Goal: Transaction & Acquisition: Book appointment/travel/reservation

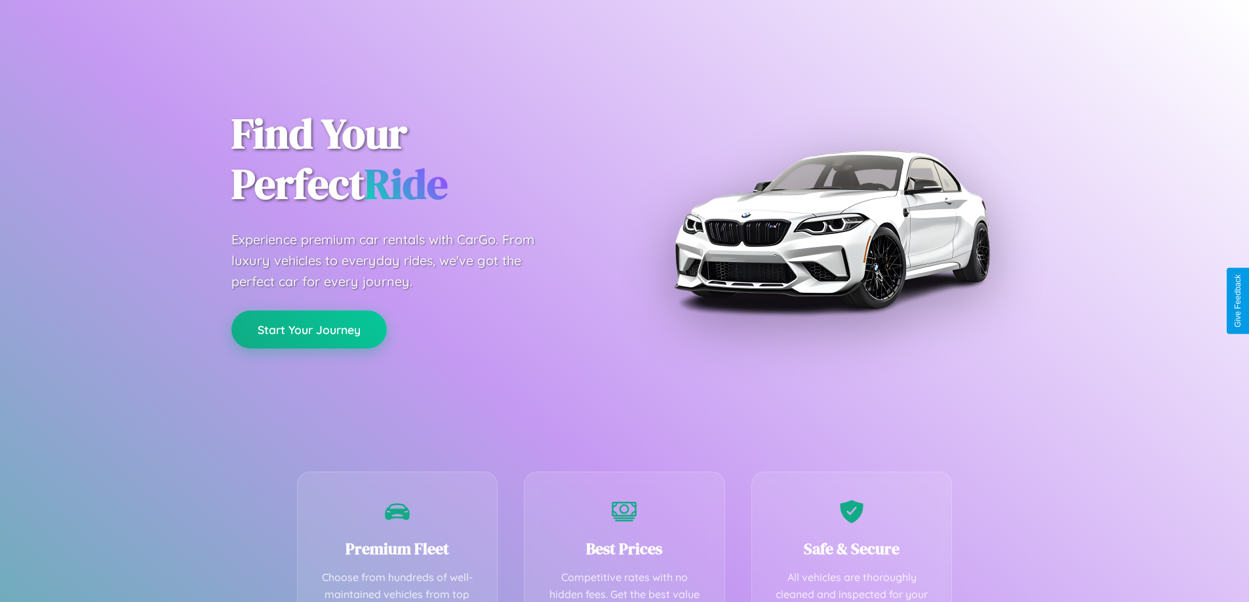
click at [309, 330] on button "Start Your Journey" at bounding box center [308, 330] width 155 height 38
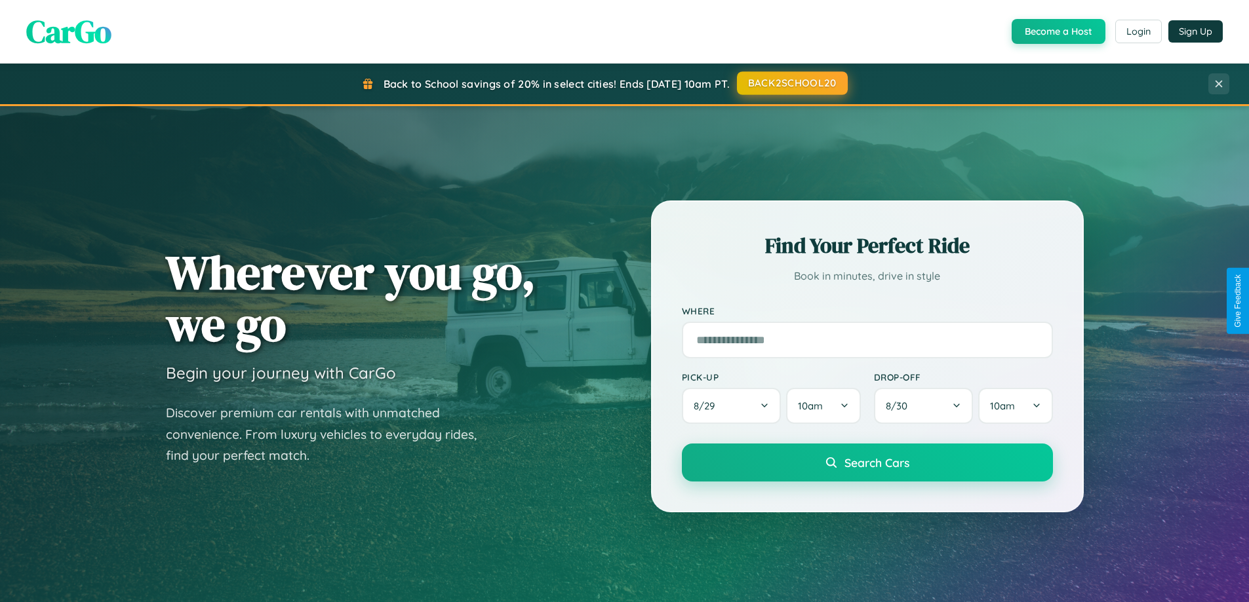
click at [791, 84] on button "BACK2SCHOOL20" at bounding box center [792, 83] width 111 height 24
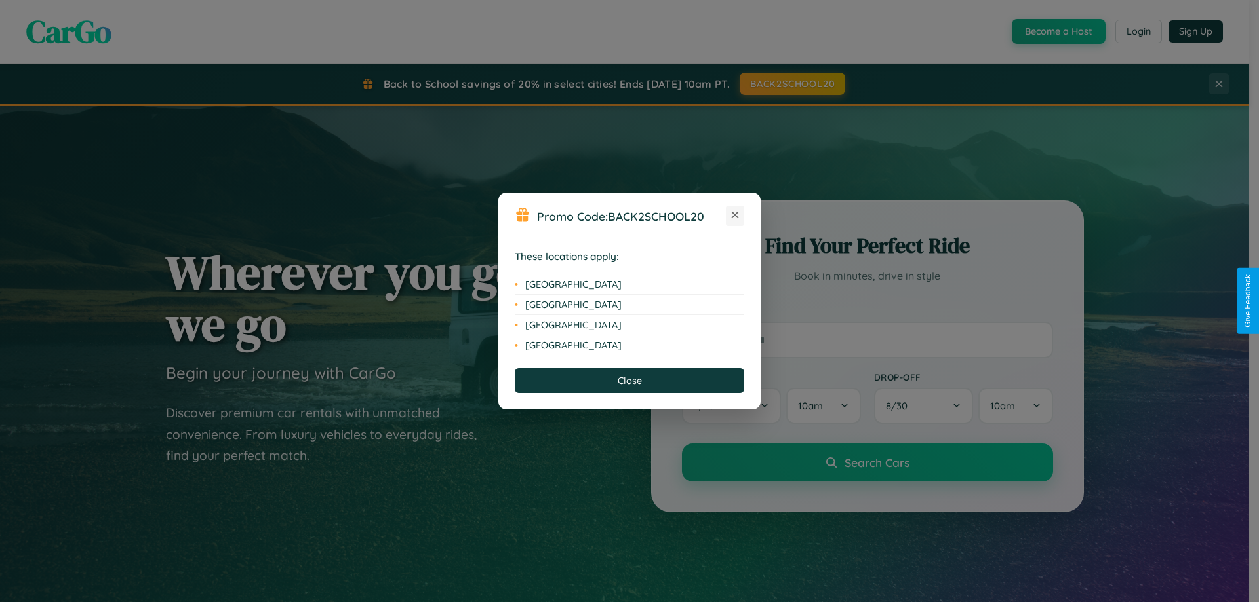
click at [735, 216] on icon at bounding box center [735, 215] width 7 height 7
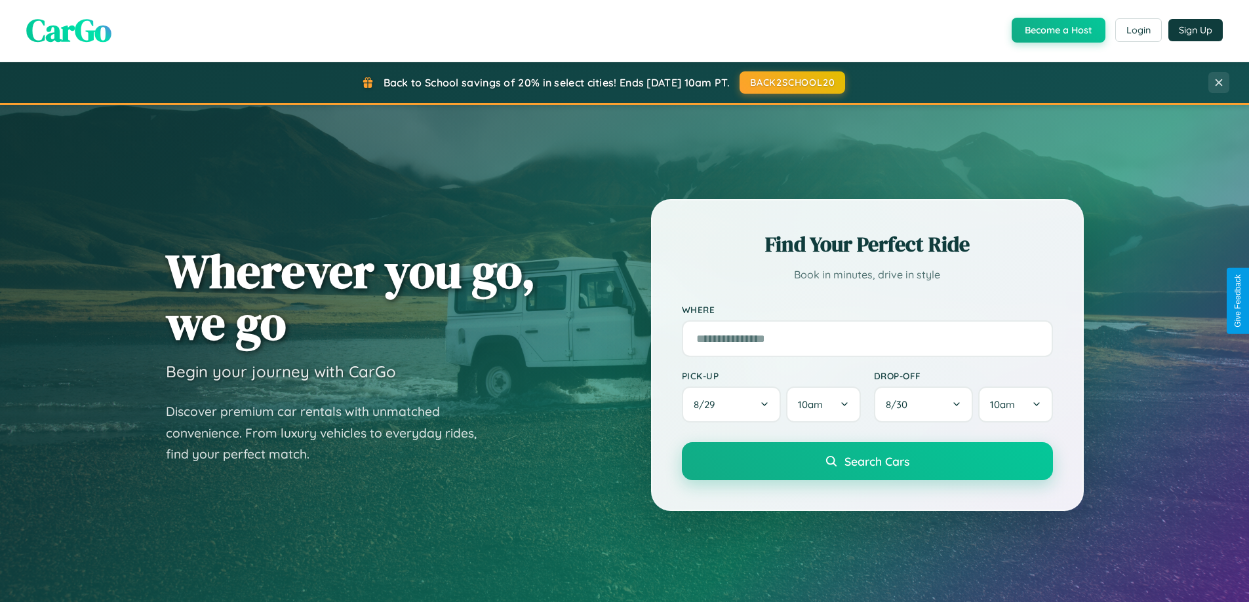
scroll to position [902, 0]
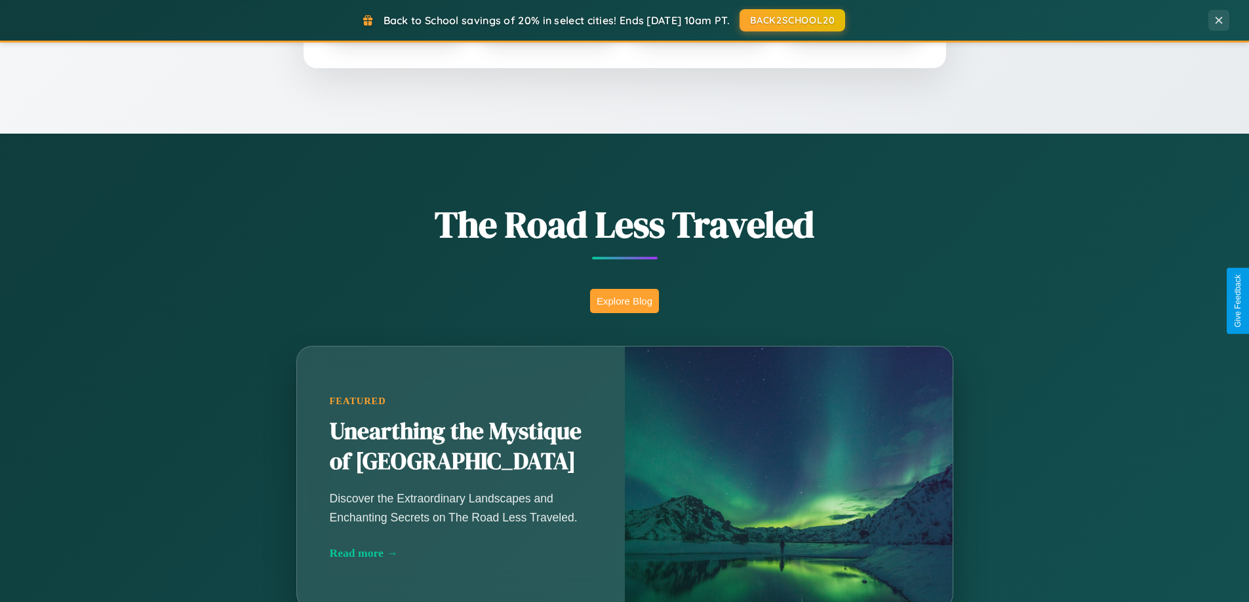
click at [624, 301] on button "Explore Blog" at bounding box center [624, 301] width 69 height 24
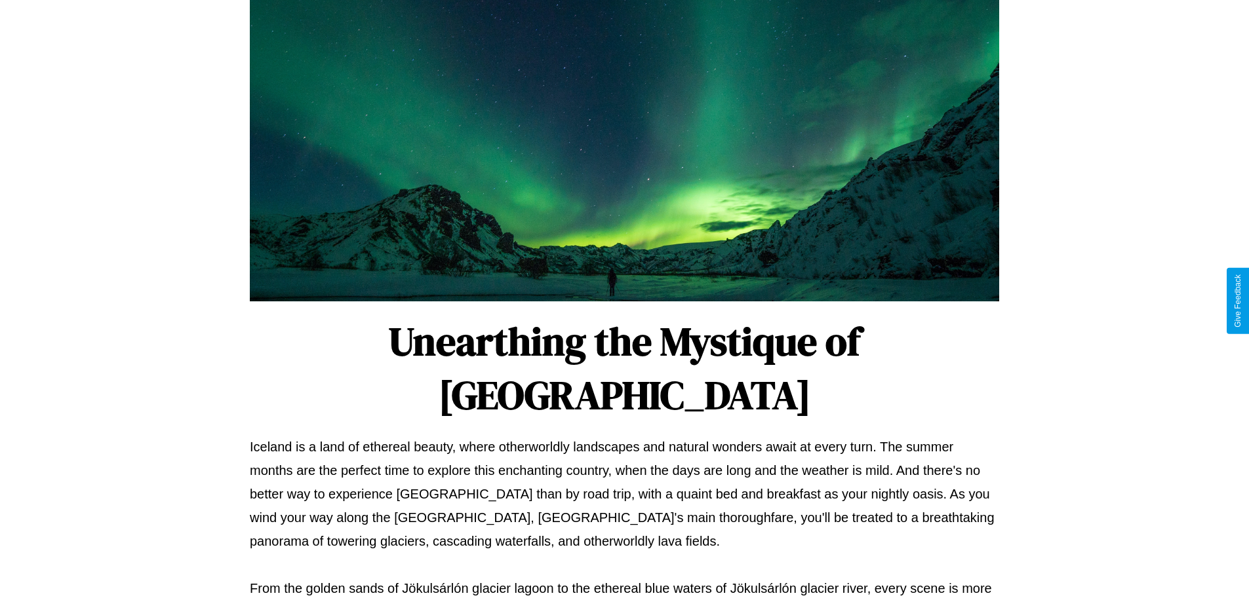
scroll to position [424, 0]
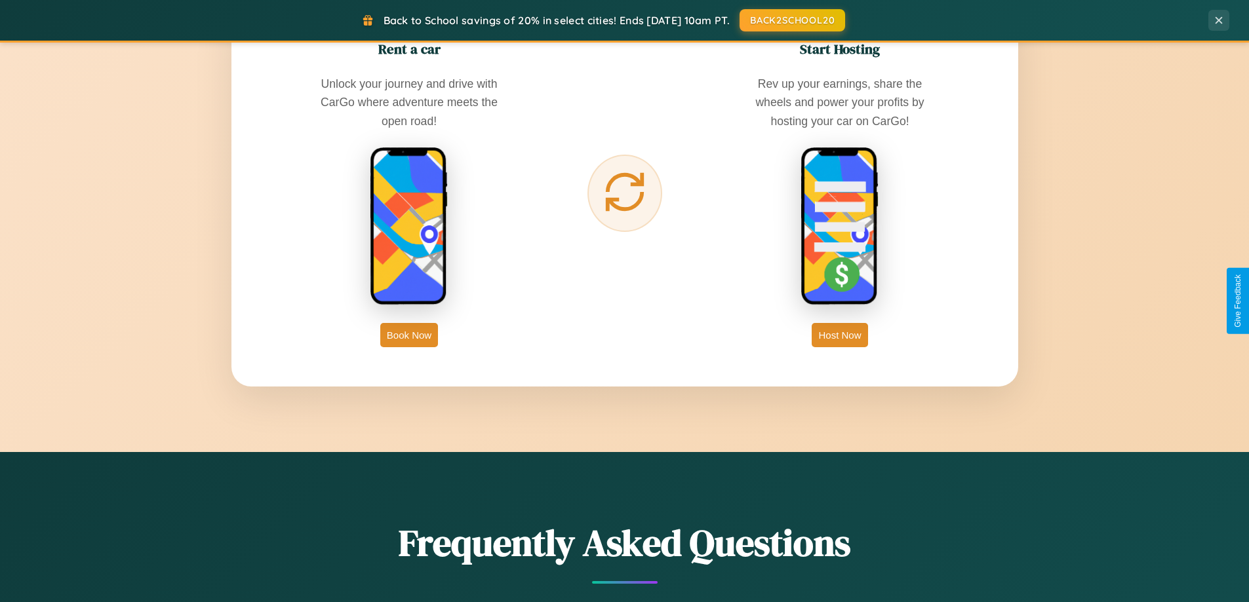
scroll to position [2106, 0]
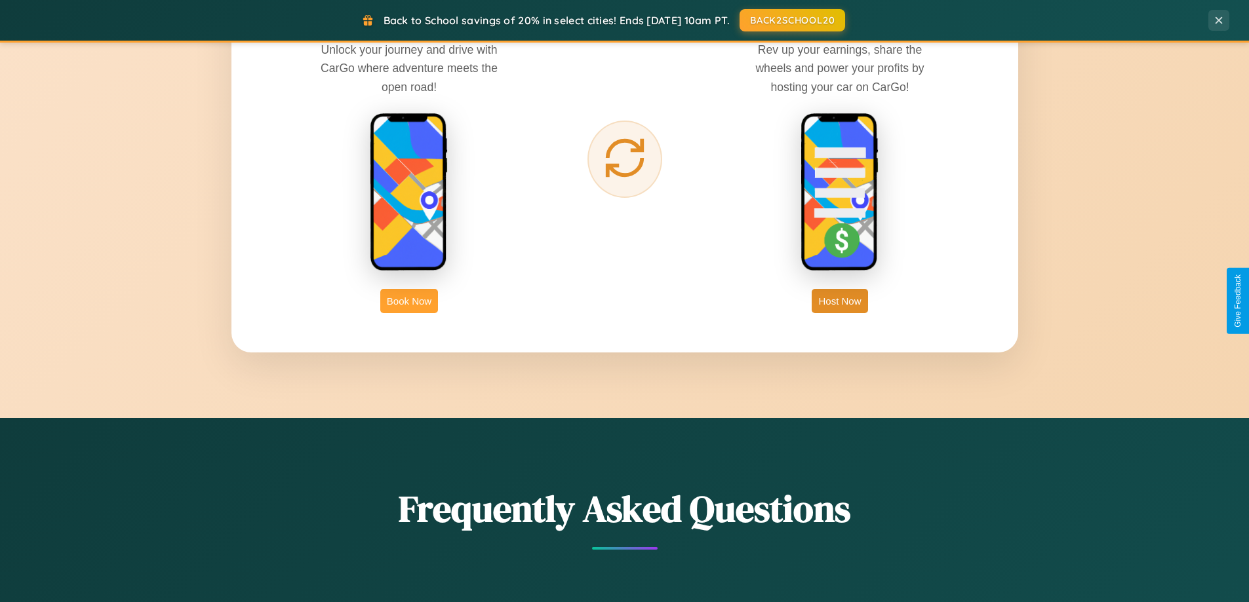
click at [409, 301] on button "Book Now" at bounding box center [409, 301] width 58 height 24
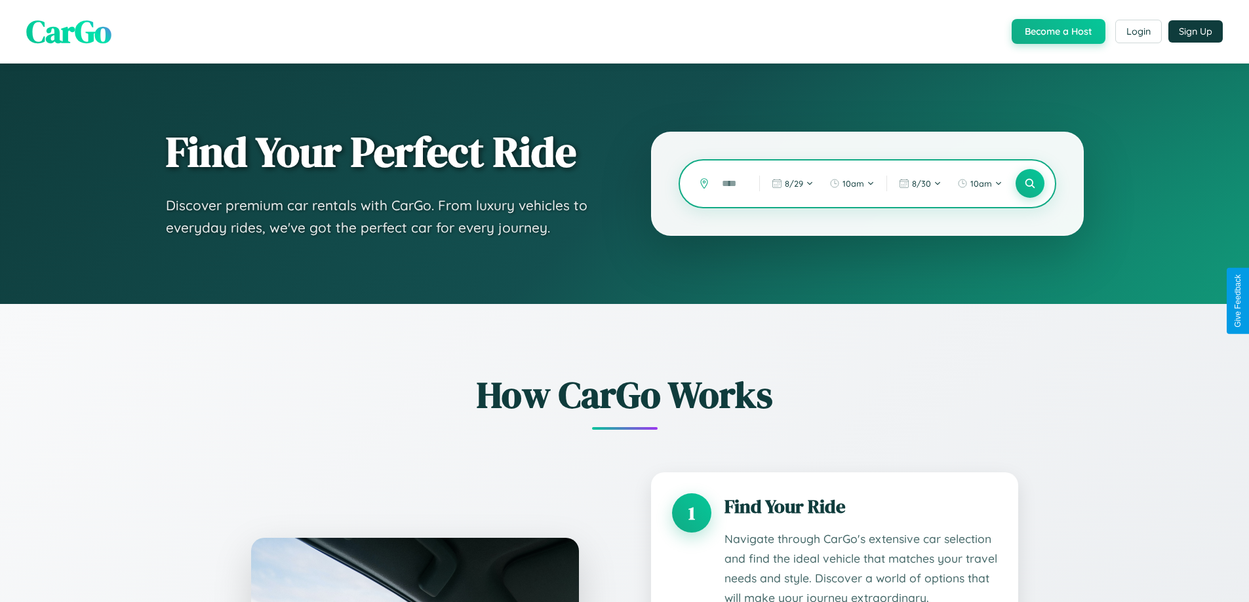
click at [731, 184] on input "text" at bounding box center [730, 183] width 31 height 23
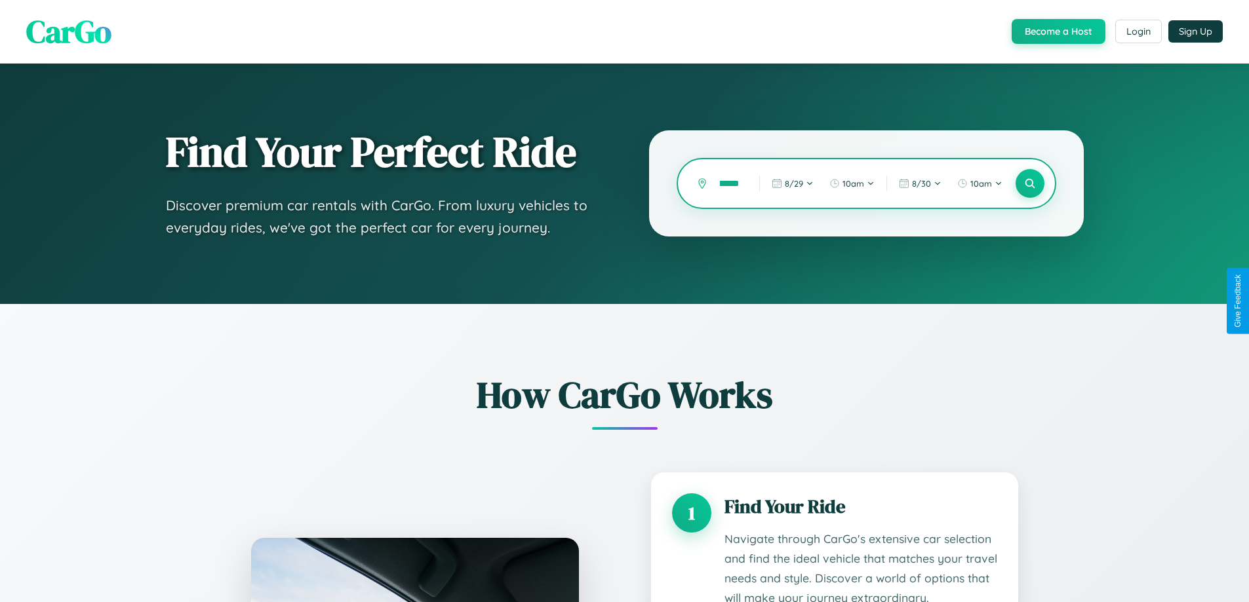
scroll to position [0, 33]
type input "**********"
click at [1029, 184] on icon at bounding box center [1029, 184] width 12 height 12
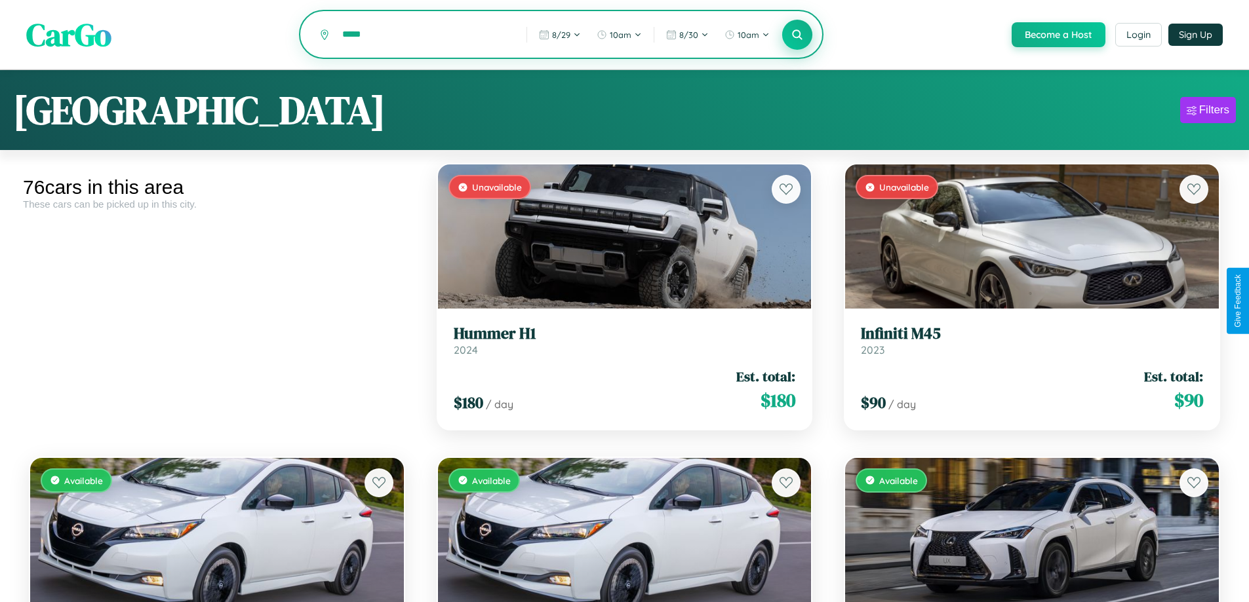
type input "*****"
click at [796, 35] on icon at bounding box center [797, 34] width 12 height 12
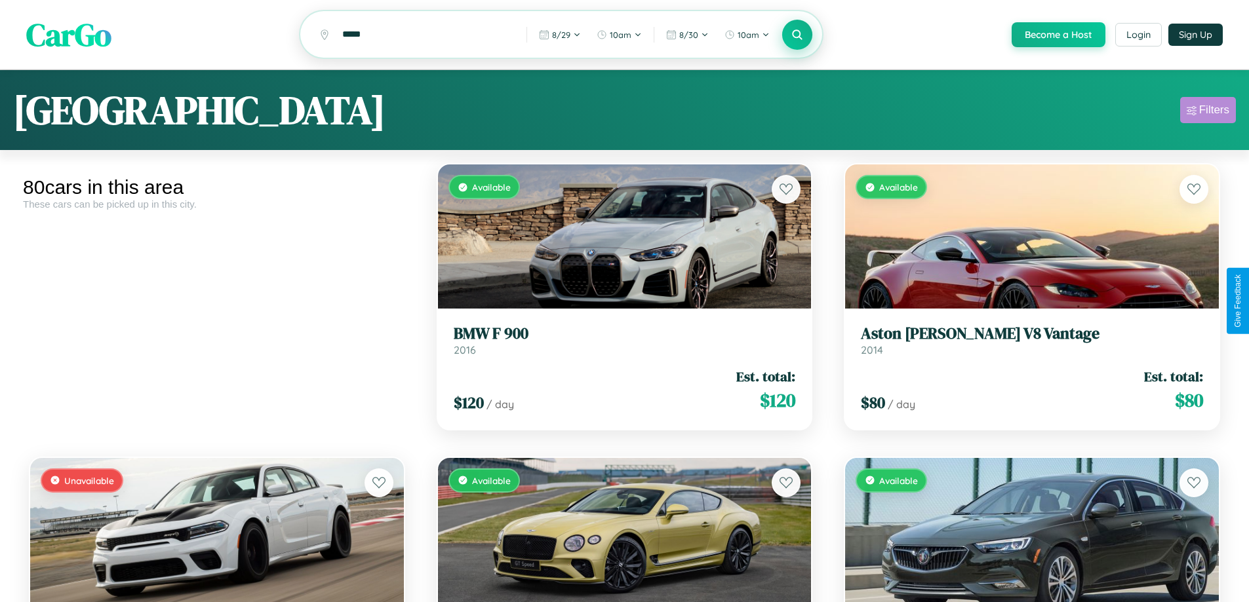
click at [1207, 112] on div "Filters" at bounding box center [1214, 110] width 30 height 13
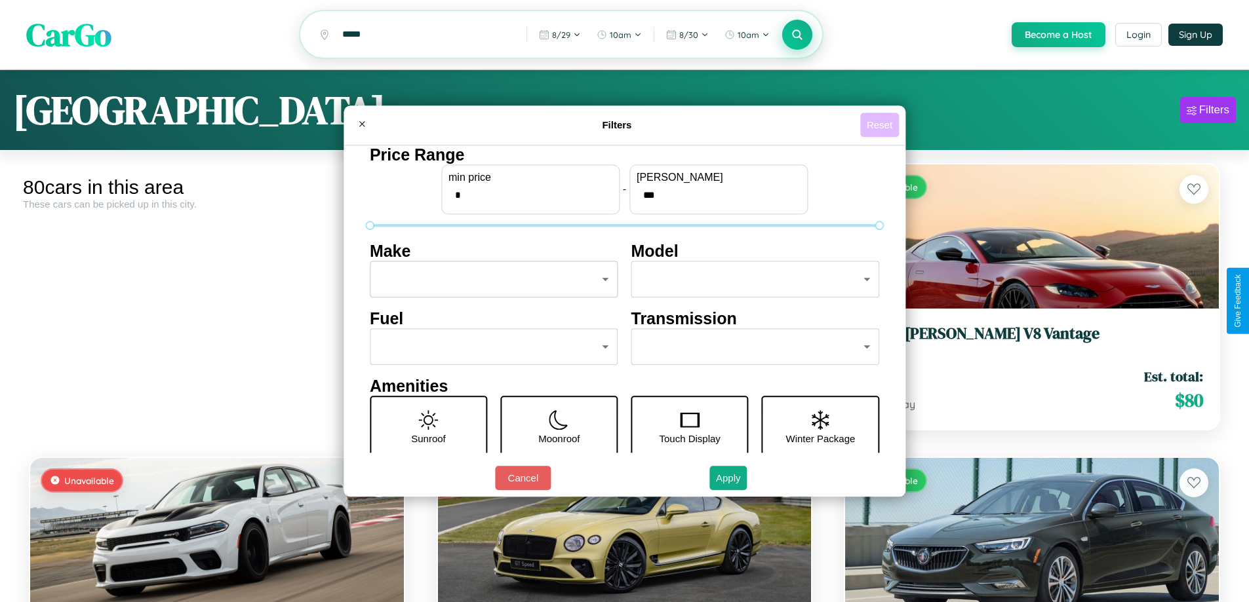
click at [881, 125] on button "Reset" at bounding box center [879, 125] width 39 height 24
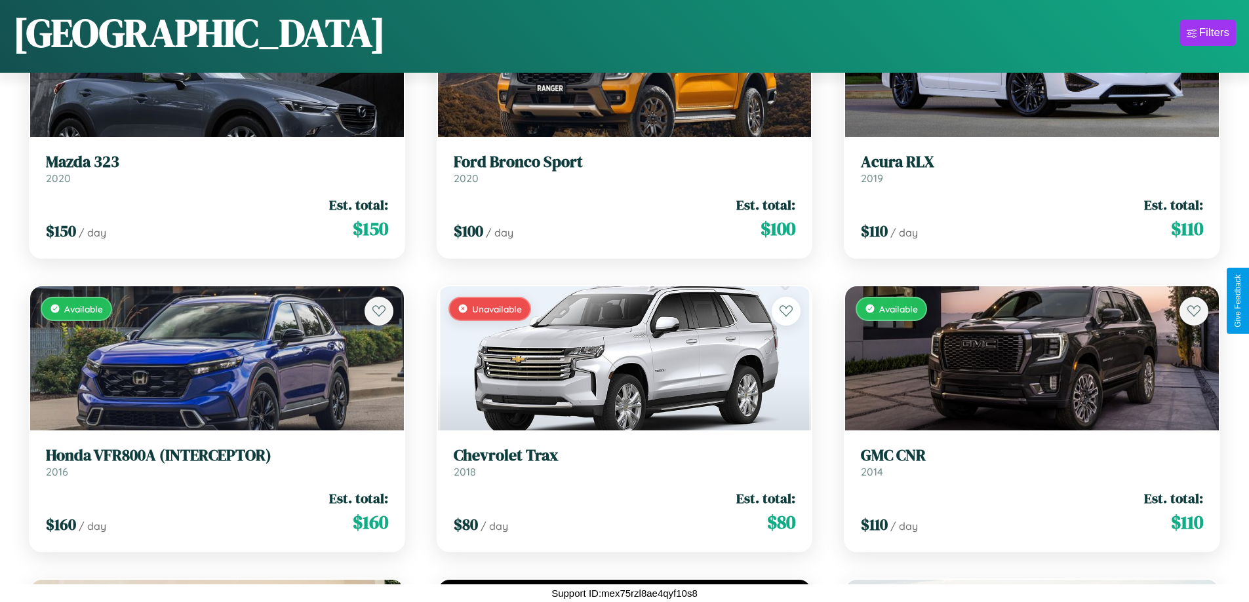
scroll to position [4978, 0]
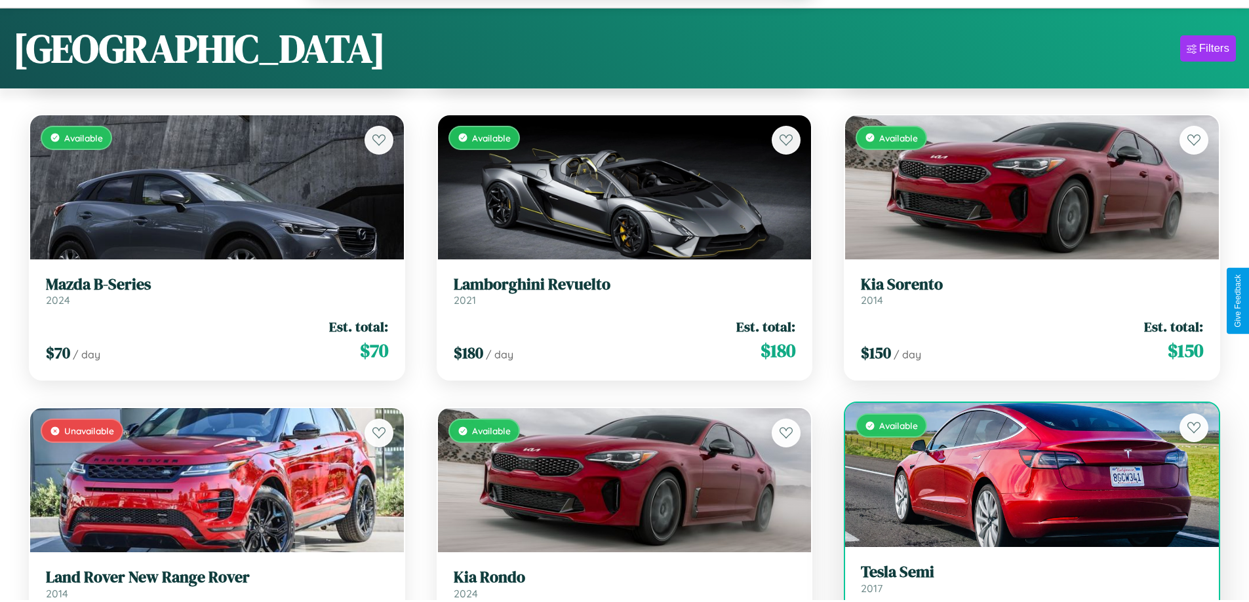
click at [1023, 586] on link "Tesla Semi 2017" at bounding box center [1032, 579] width 342 height 32
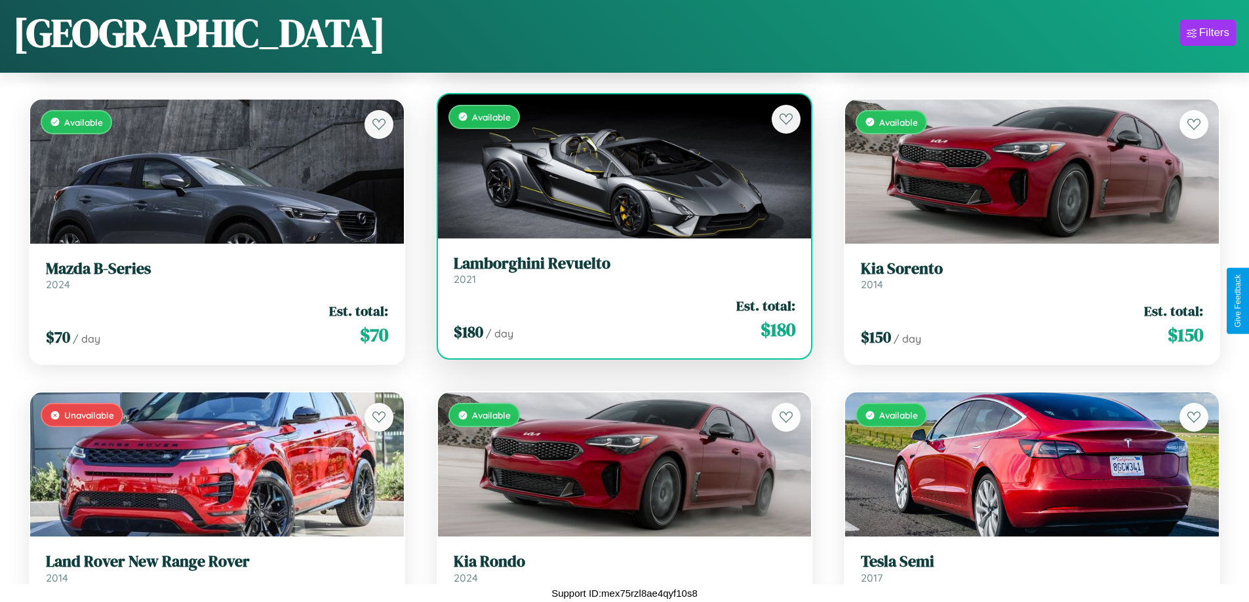
scroll to position [4000, 0]
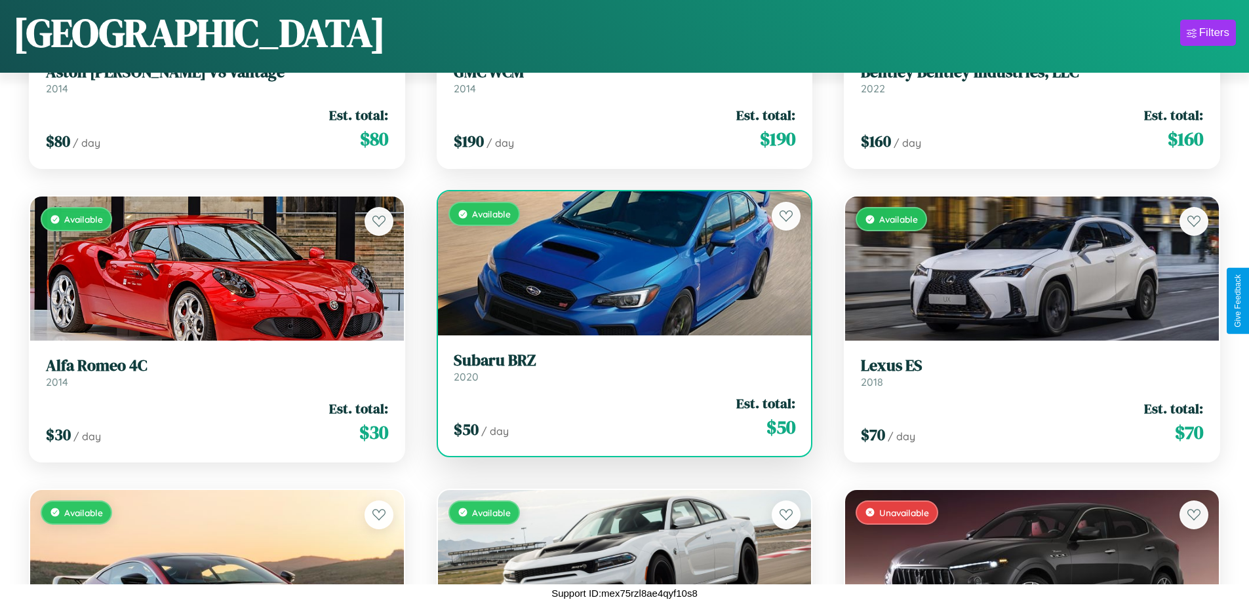
click at [619, 367] on h3 "Subaru BRZ" at bounding box center [625, 360] width 342 height 19
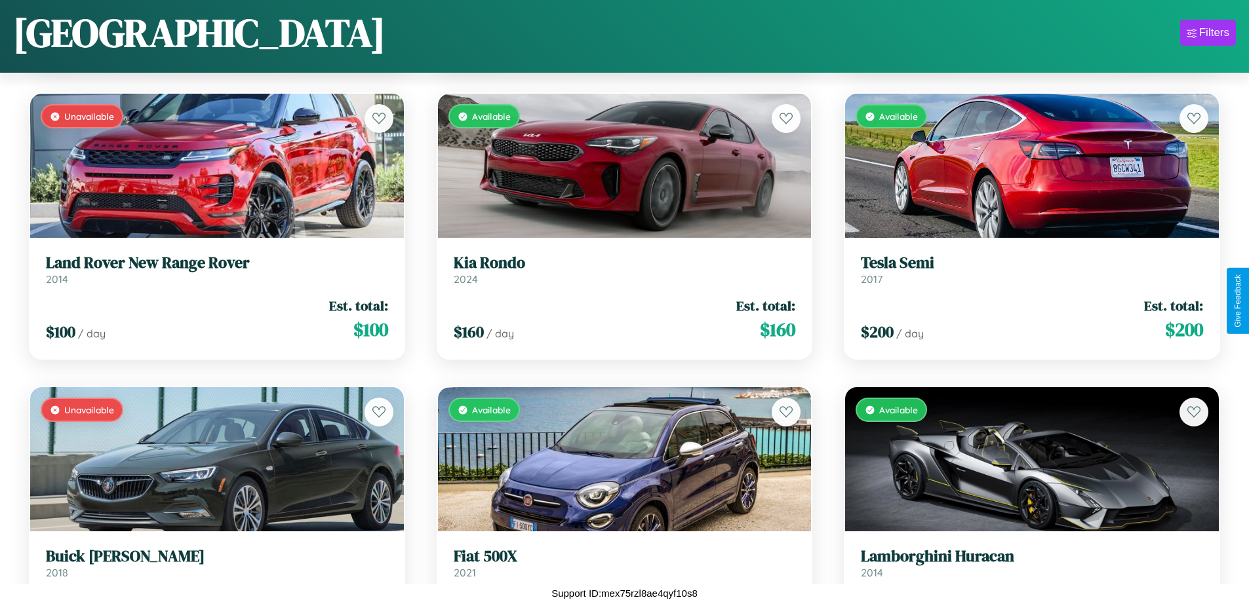
scroll to position [6055, 0]
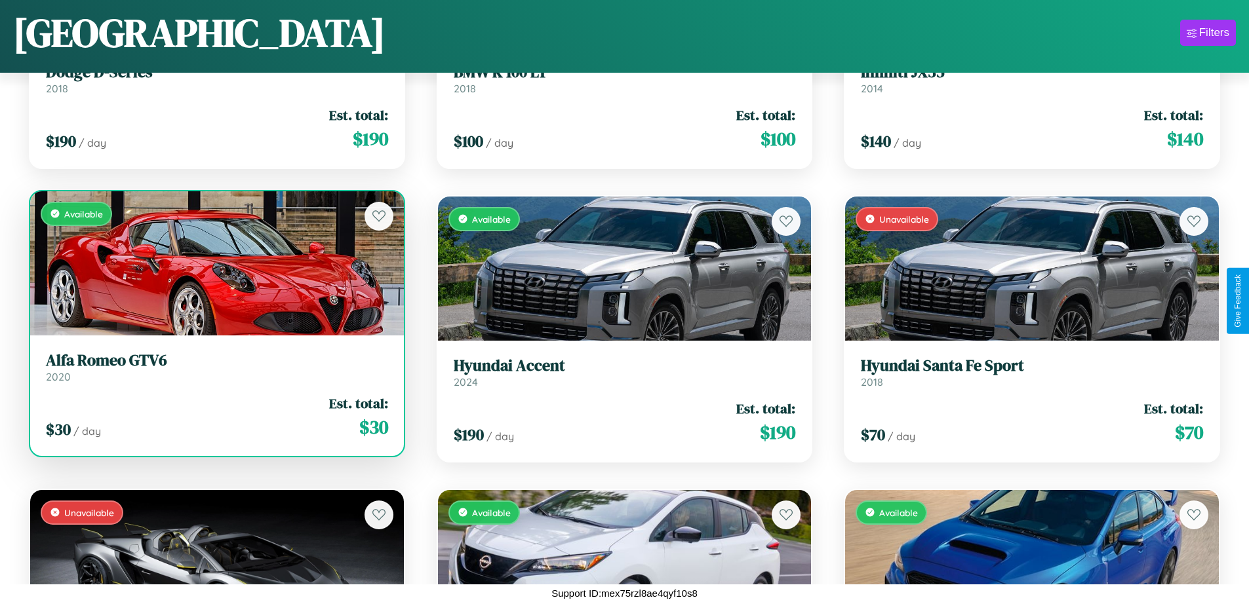
click at [215, 370] on link "Alfa Romeo GTV6 2020" at bounding box center [217, 367] width 342 height 32
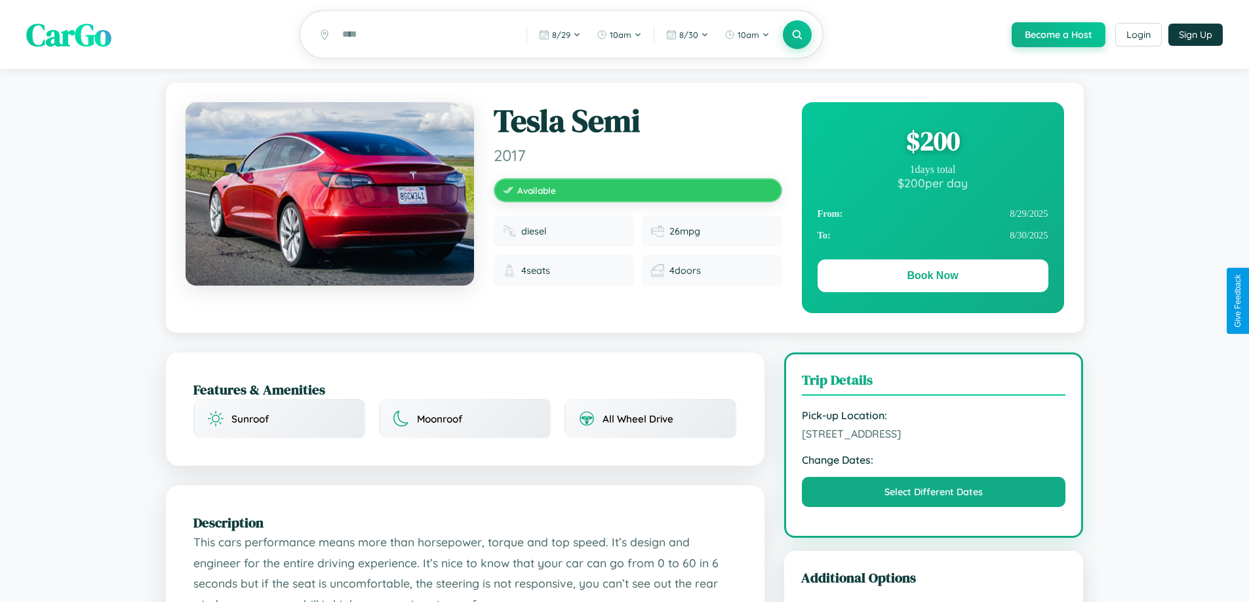
click at [932, 143] on div "$ 200" at bounding box center [932, 140] width 231 height 35
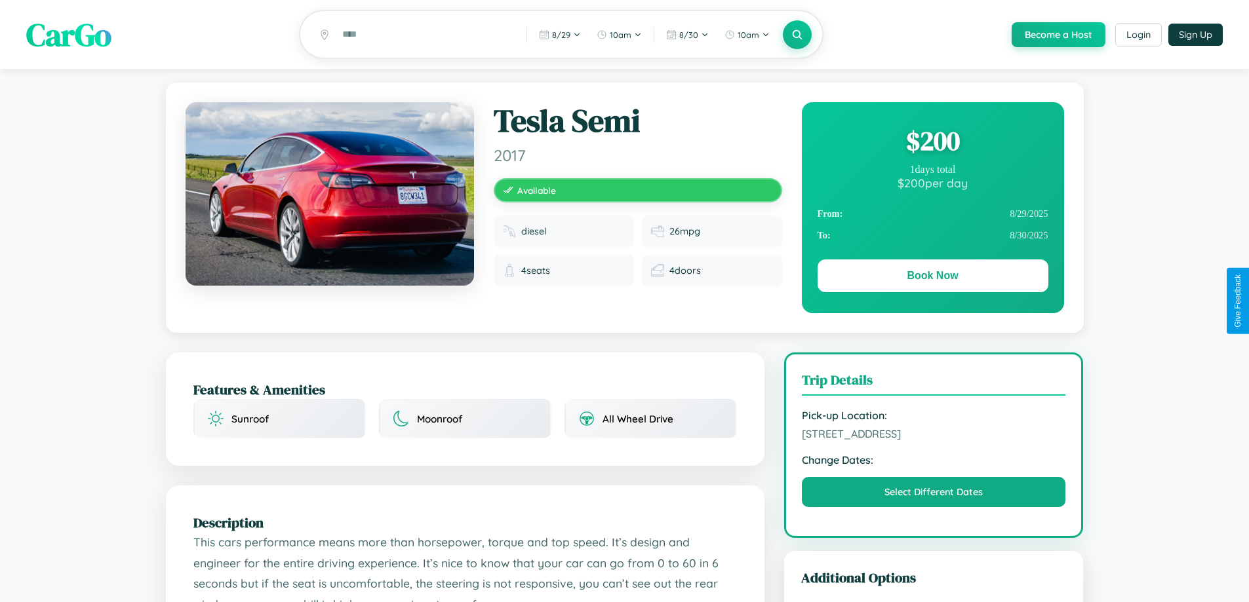
click at [932, 143] on div "$ 200" at bounding box center [932, 140] width 231 height 35
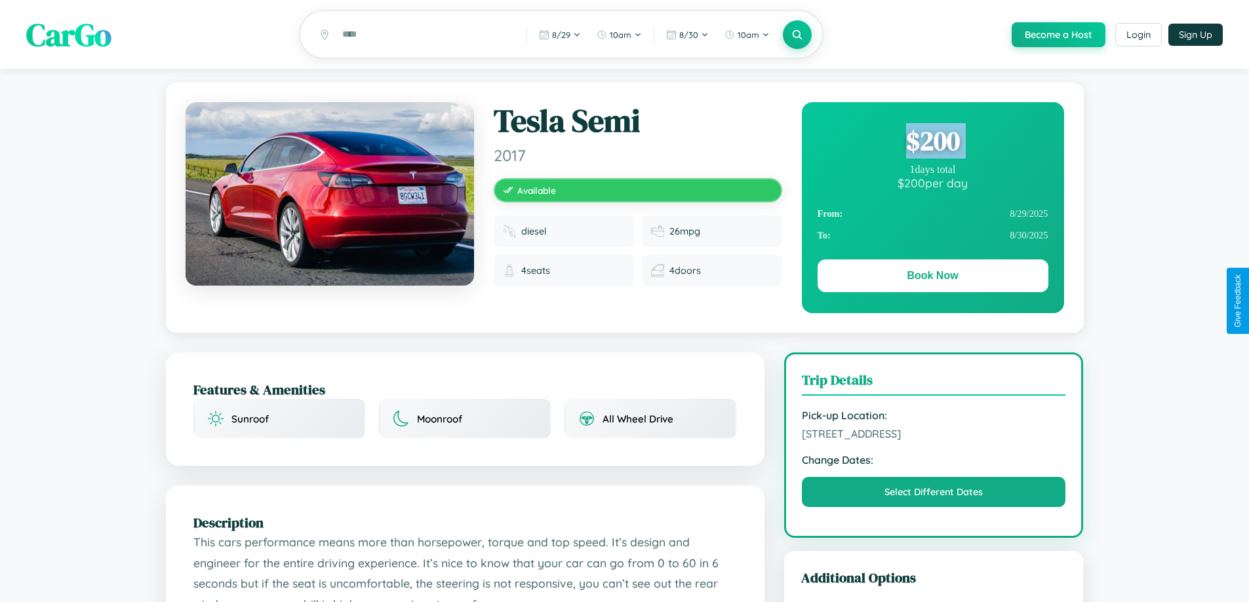
click at [932, 143] on div "$ 200" at bounding box center [932, 140] width 231 height 35
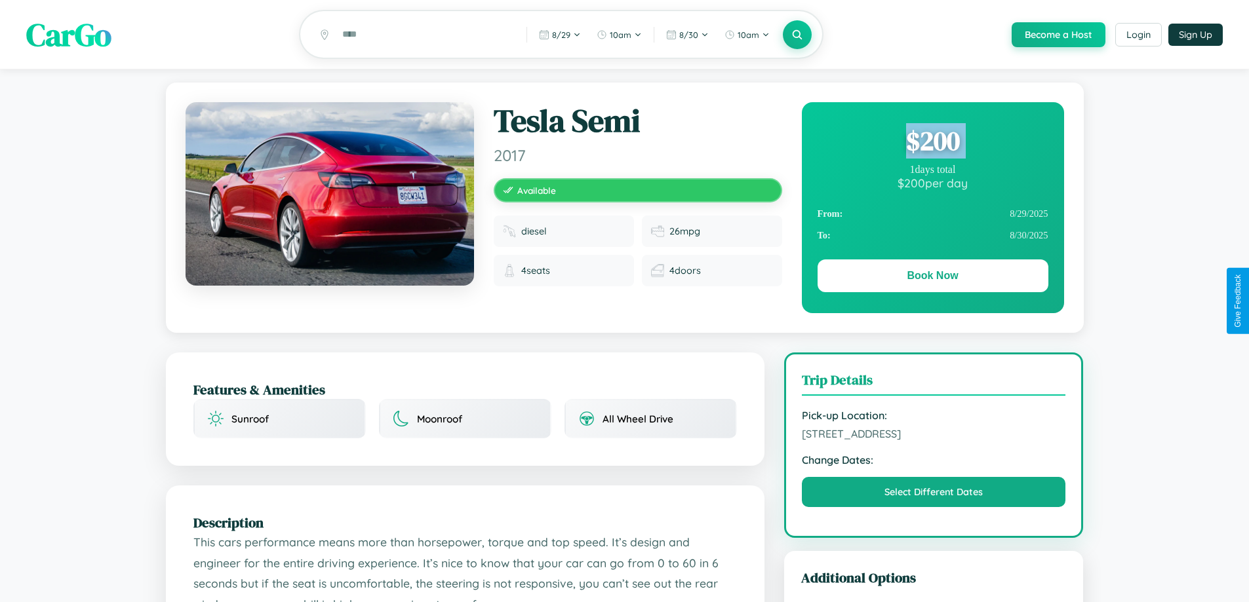
click at [932, 143] on div "$ 200" at bounding box center [932, 140] width 231 height 35
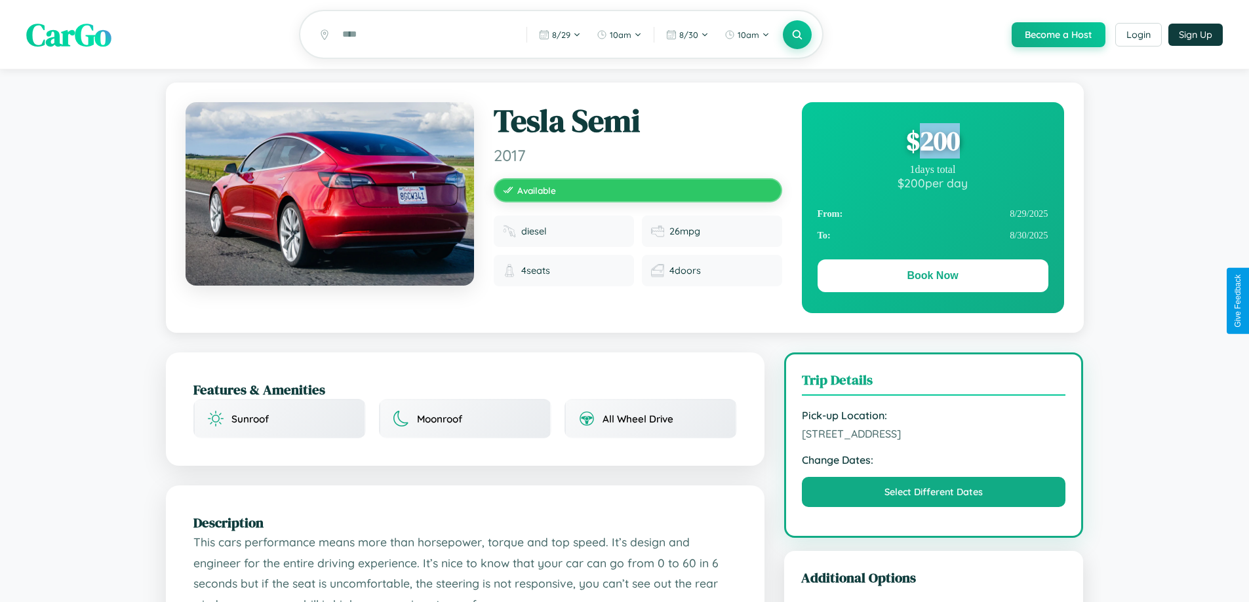
click at [932, 143] on div "$ 200" at bounding box center [932, 140] width 231 height 35
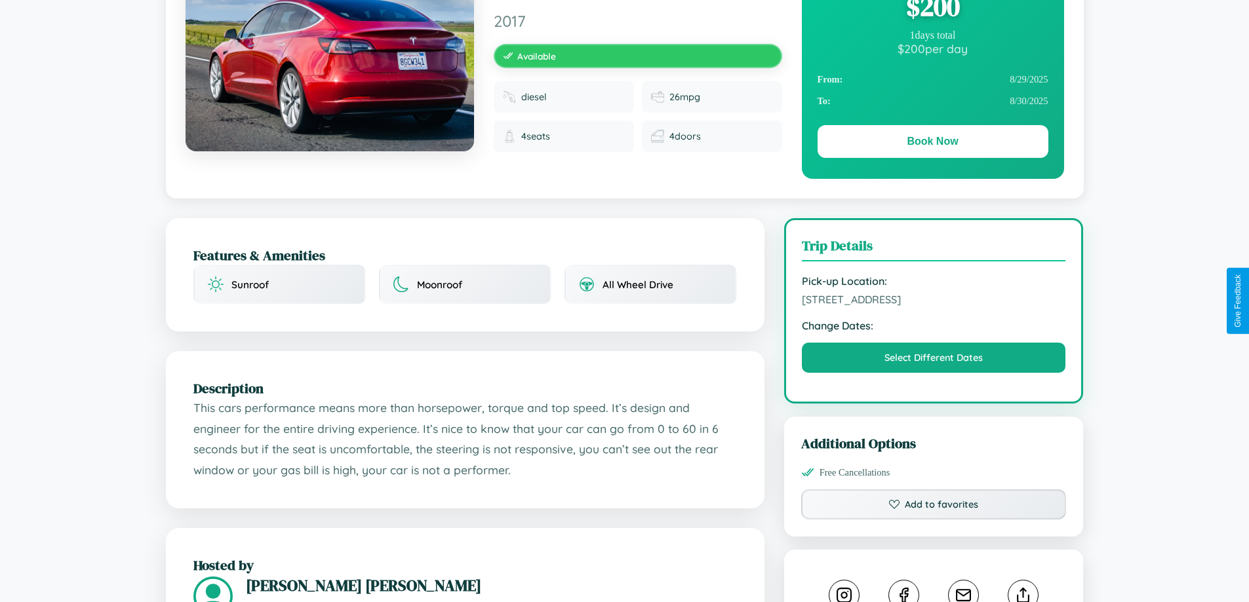
scroll to position [340, 0]
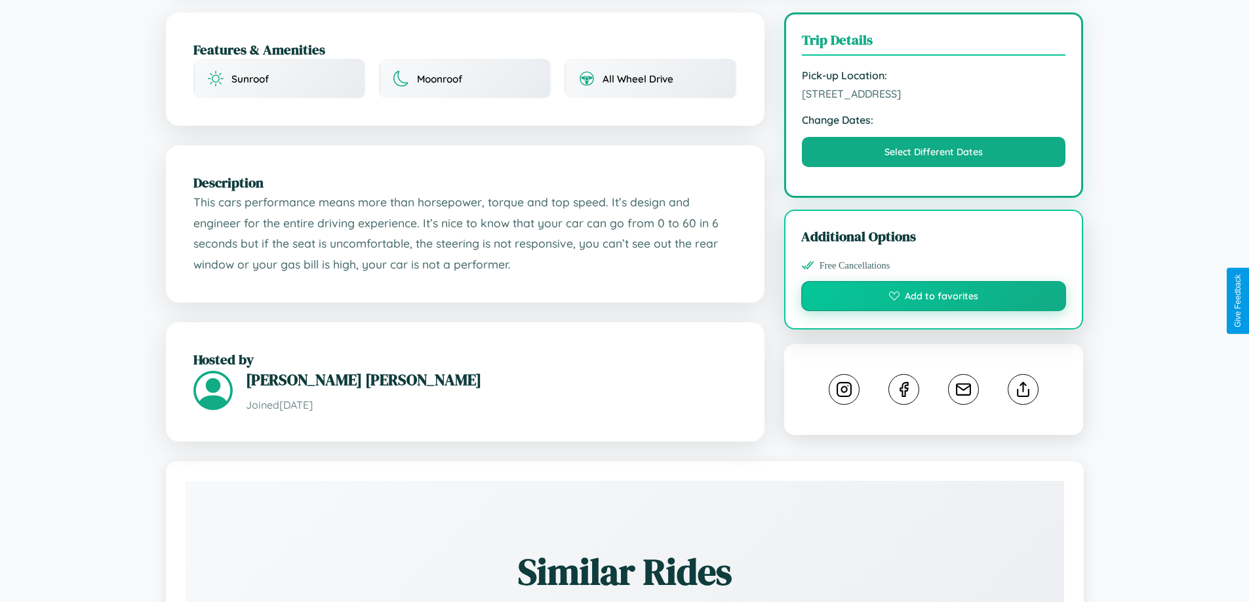
click at [933, 298] on button "Add to favorites" at bounding box center [933, 296] width 265 height 30
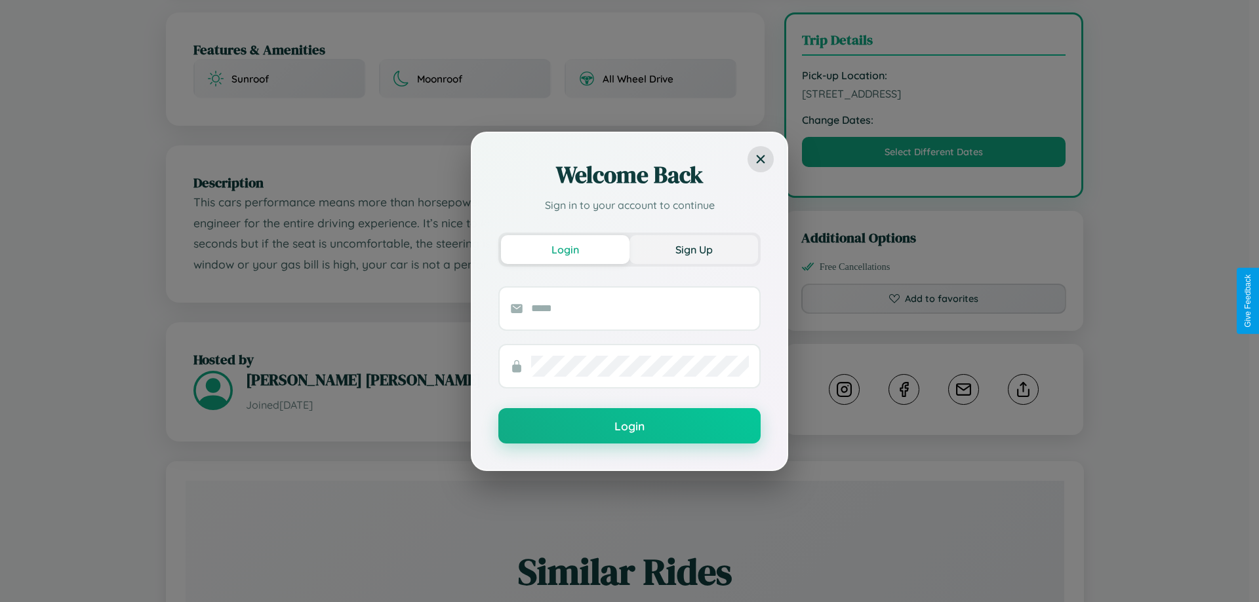
click at [694, 249] on button "Sign Up" at bounding box center [693, 249] width 128 height 29
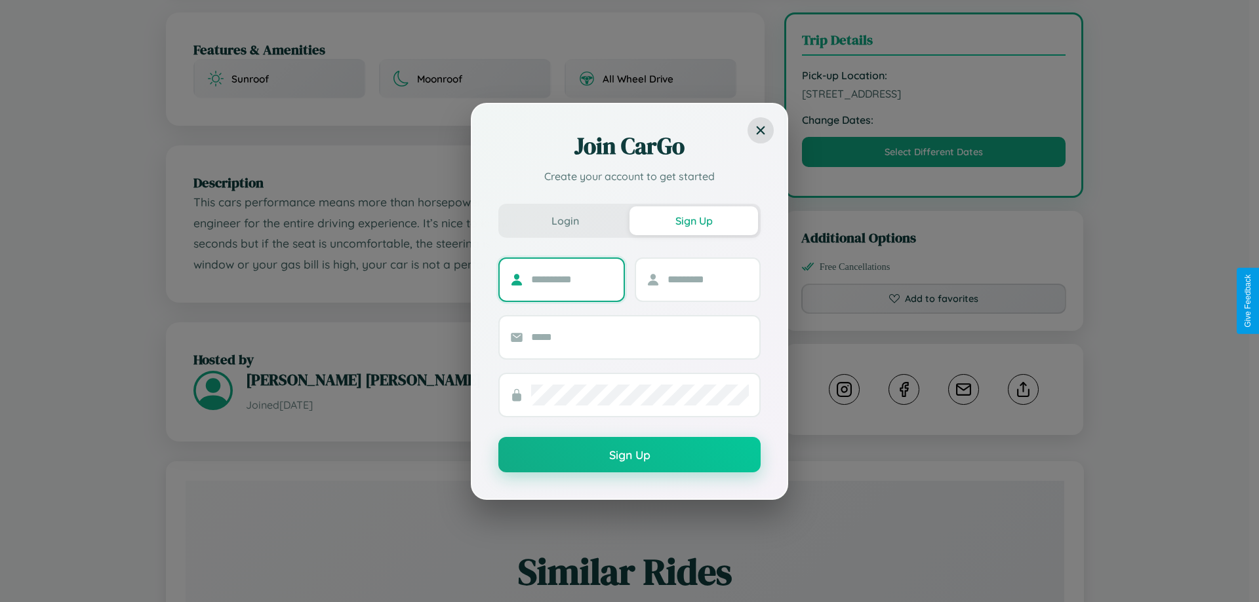
click at [572, 279] on input "text" at bounding box center [572, 279] width 82 height 21
type input "******"
click at [707, 279] on input "text" at bounding box center [708, 279] width 82 height 21
type input "*****"
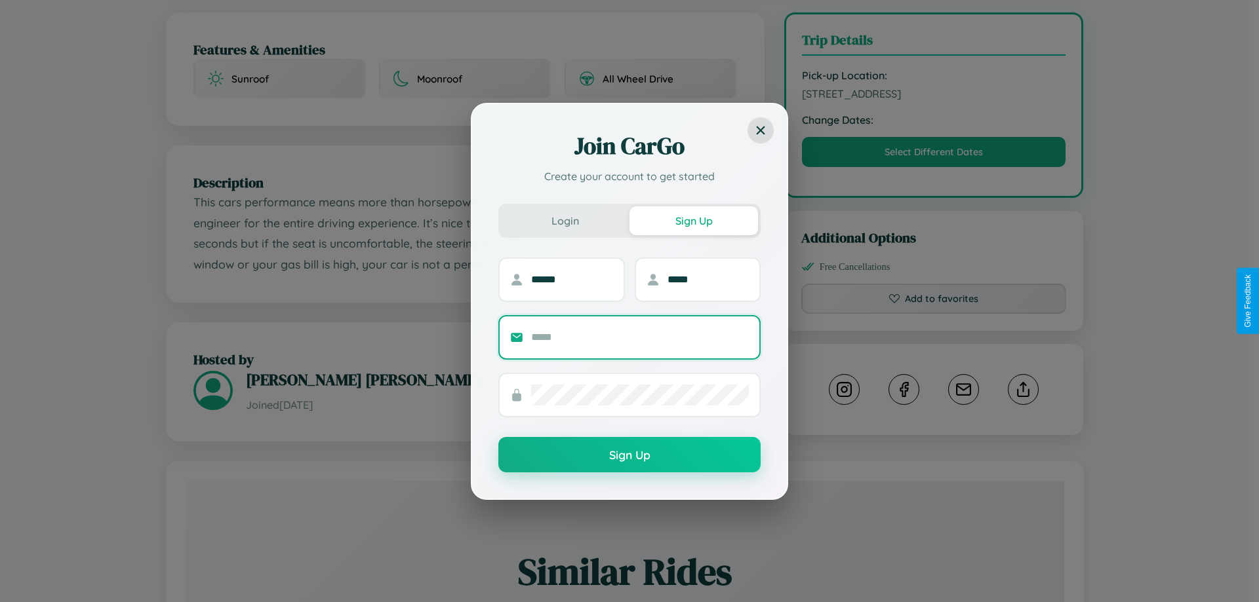
click at [640, 337] on input "text" at bounding box center [640, 337] width 218 height 21
type input "**********"
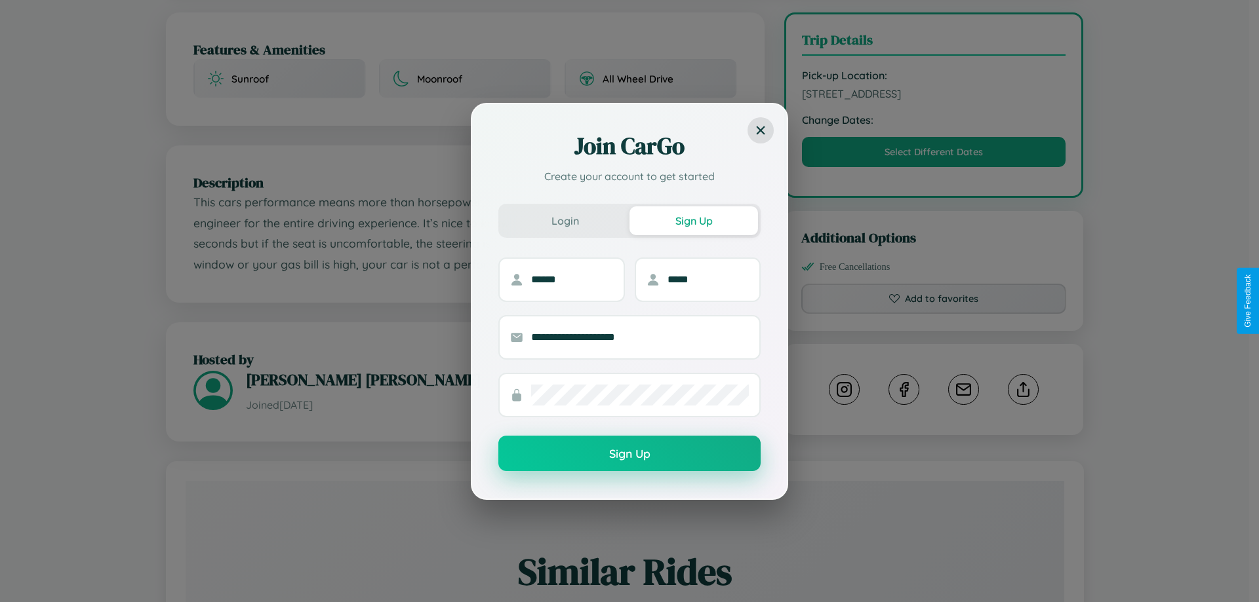
click at [629, 454] on button "Sign Up" at bounding box center [629, 453] width 262 height 35
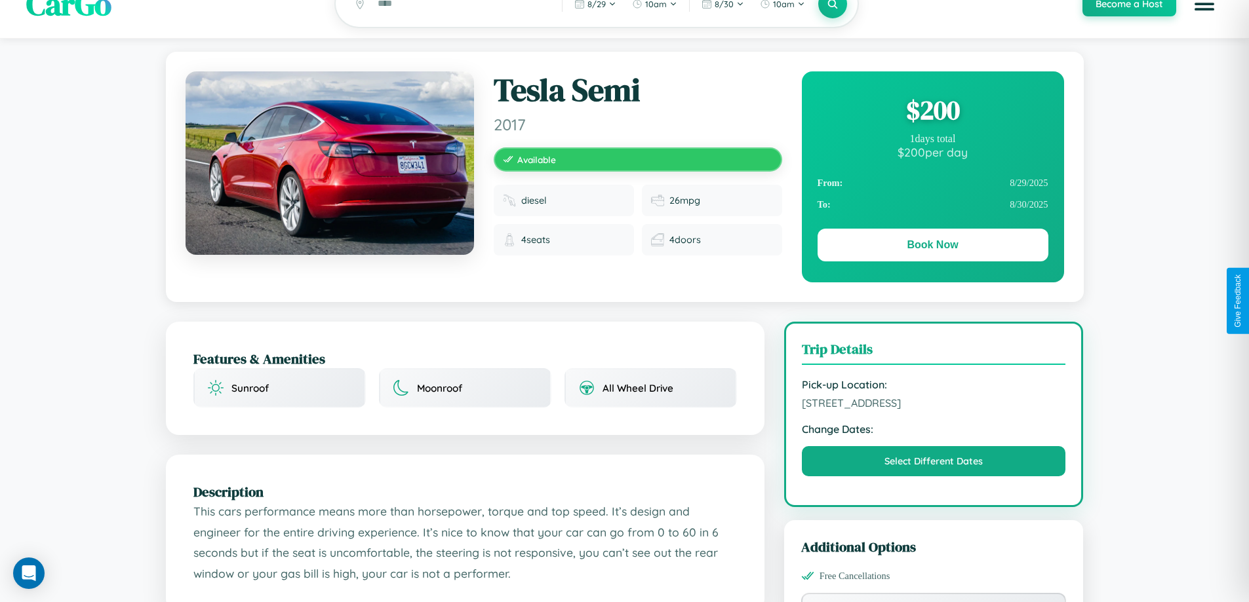
scroll to position [0, 0]
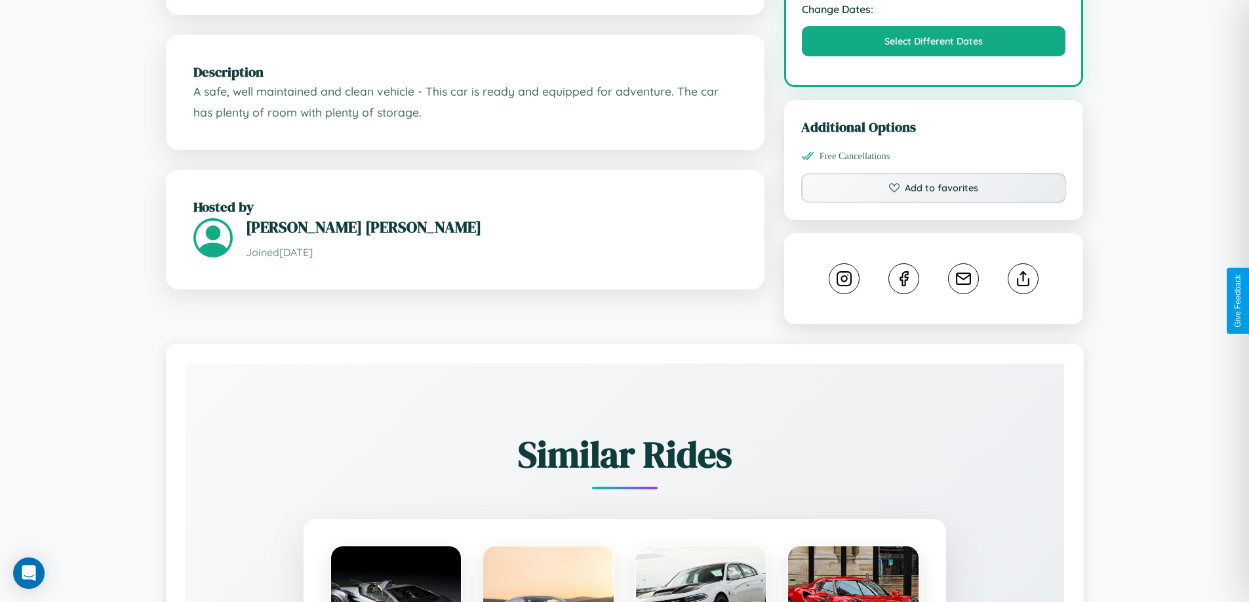
scroll to position [730, 0]
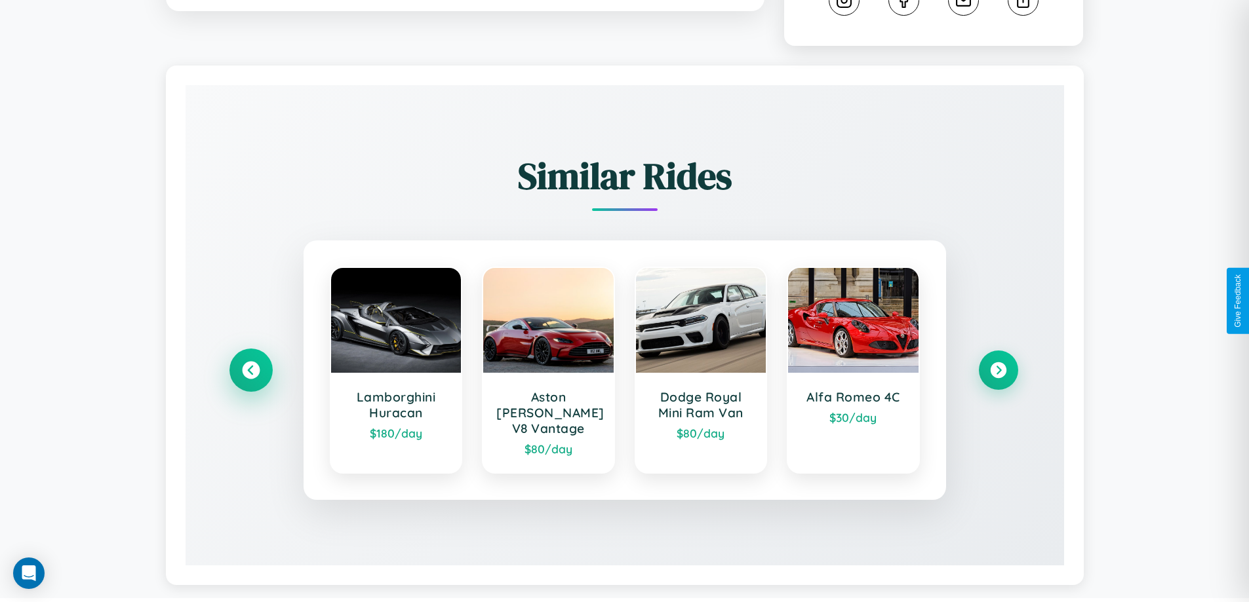
click at [250, 364] on icon at bounding box center [251, 371] width 18 height 18
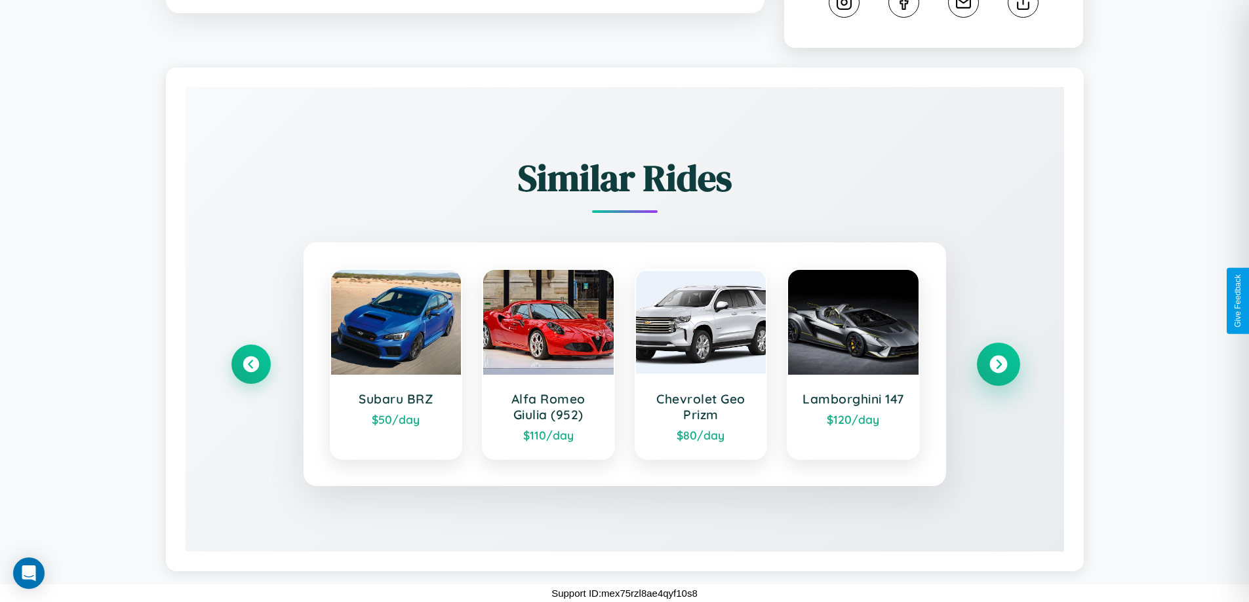
click at [998, 364] on icon at bounding box center [998, 365] width 18 height 18
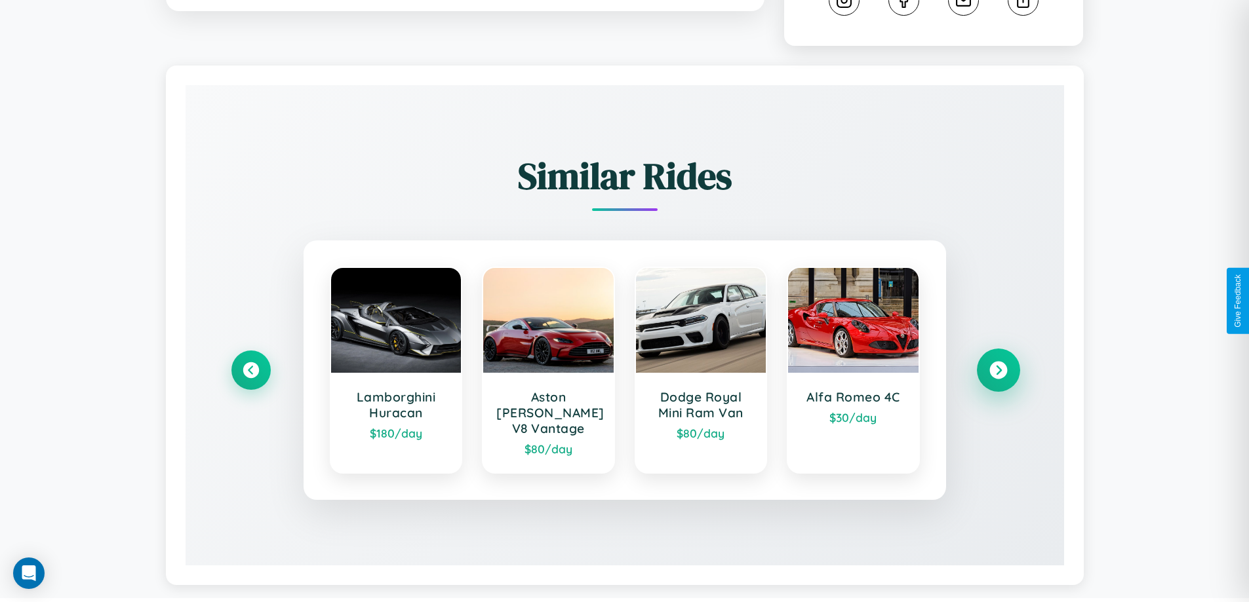
click at [998, 364] on icon at bounding box center [998, 371] width 18 height 18
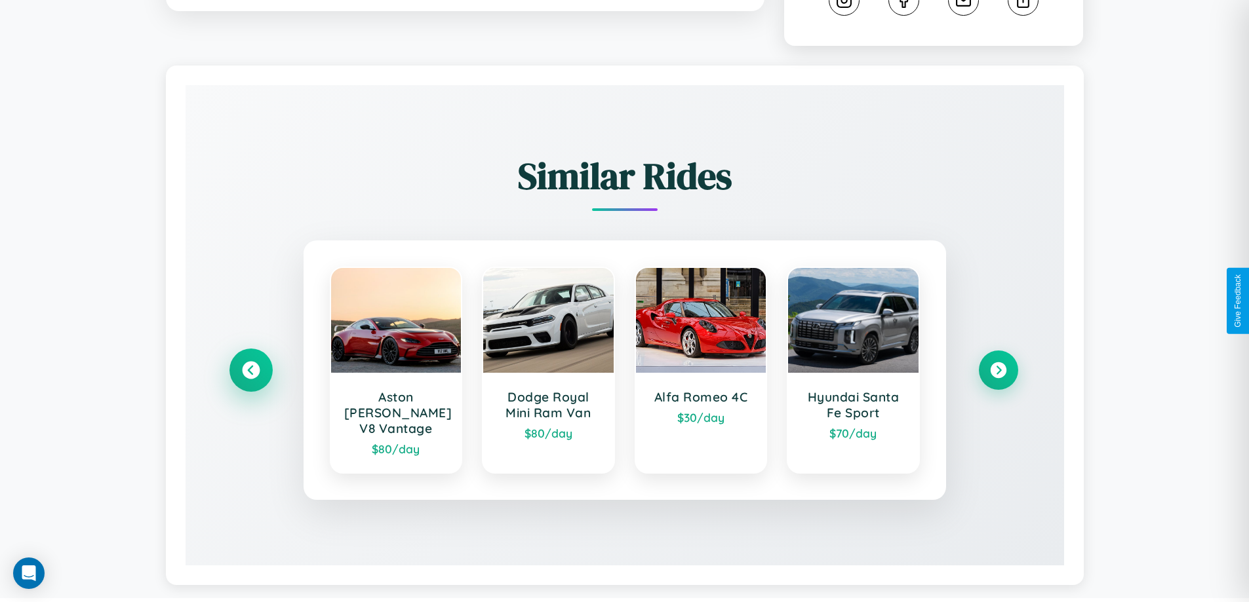
click at [250, 364] on icon at bounding box center [251, 371] width 18 height 18
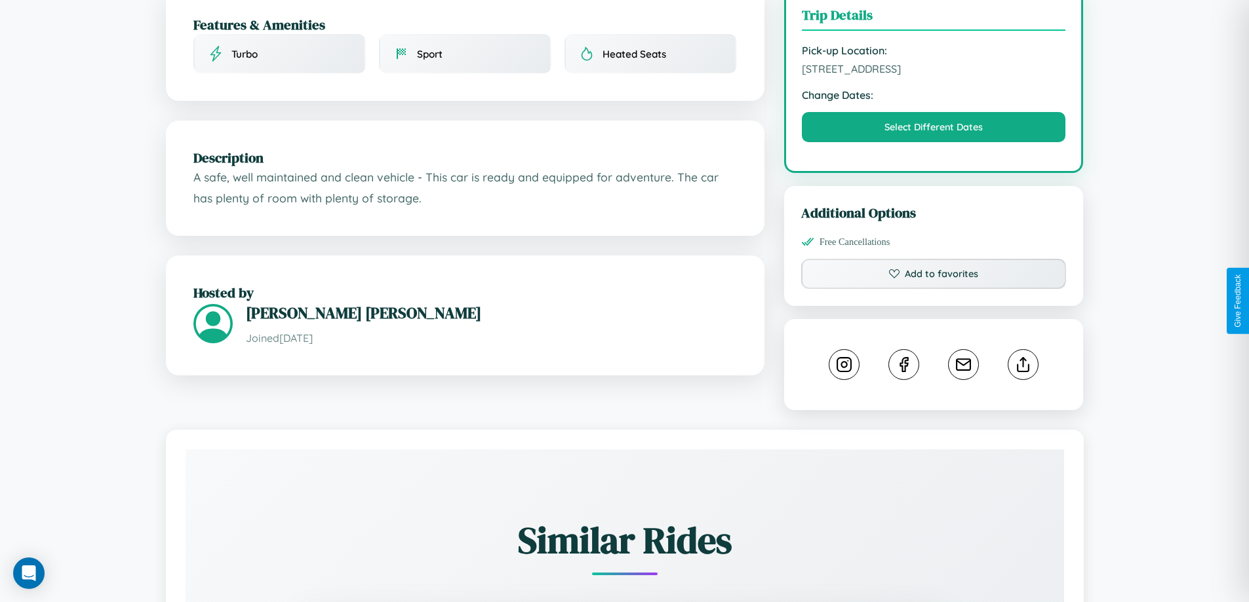
scroll to position [340, 0]
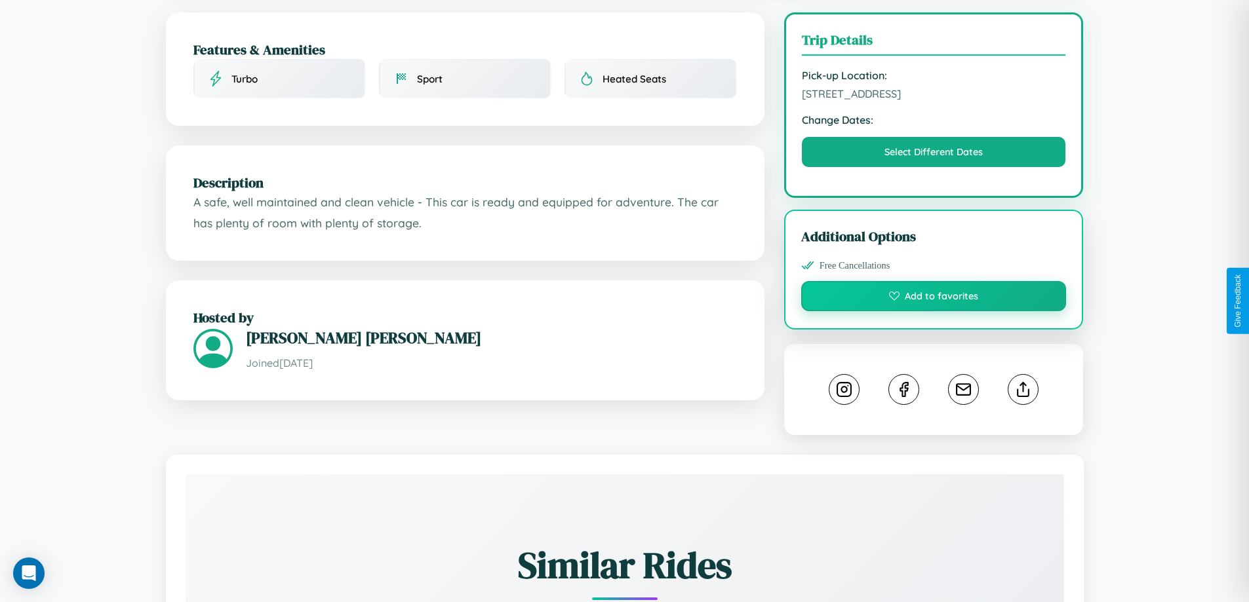
click at [933, 298] on button "Add to favorites" at bounding box center [933, 296] width 265 height 30
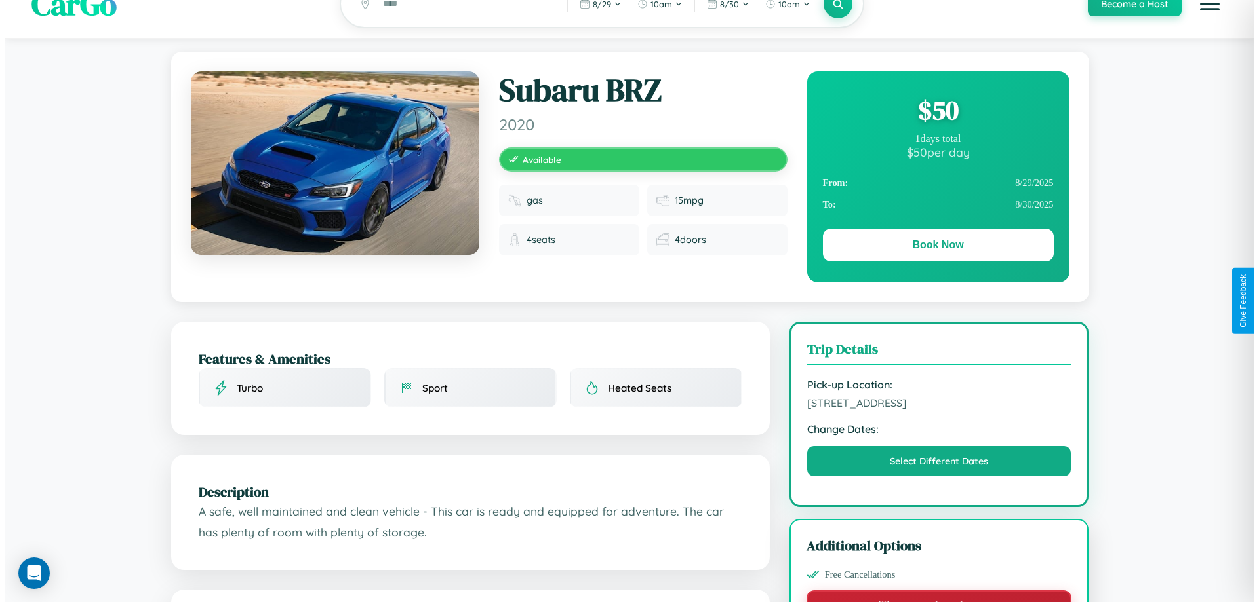
scroll to position [0, 0]
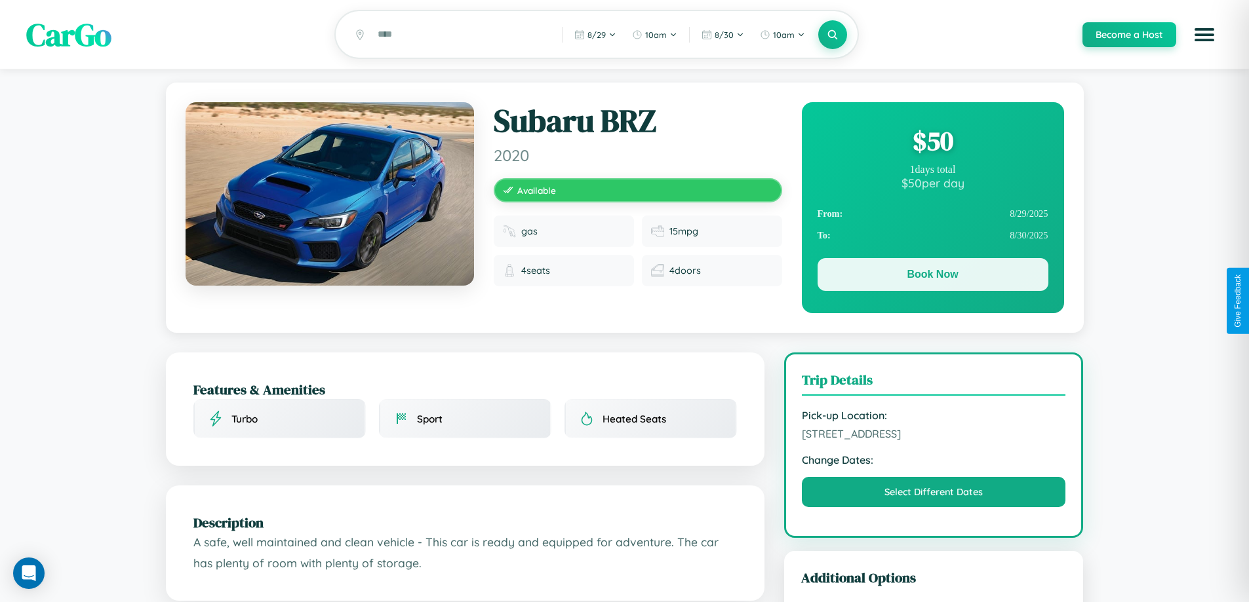
click at [932, 277] on button "Book Now" at bounding box center [932, 274] width 231 height 33
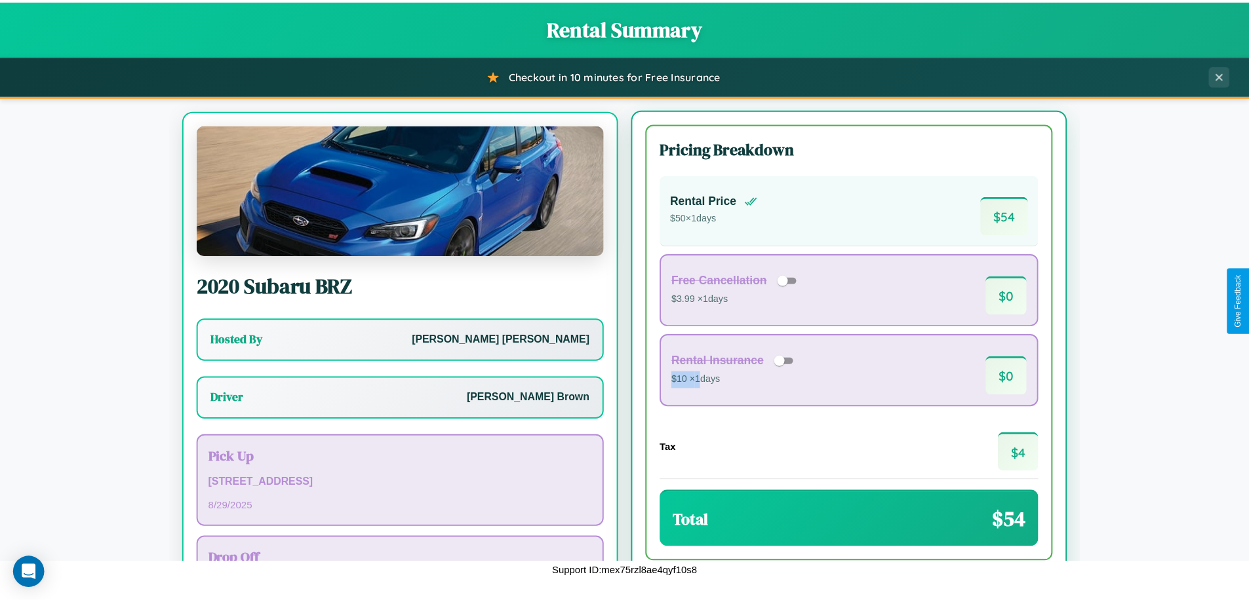
scroll to position [61, 0]
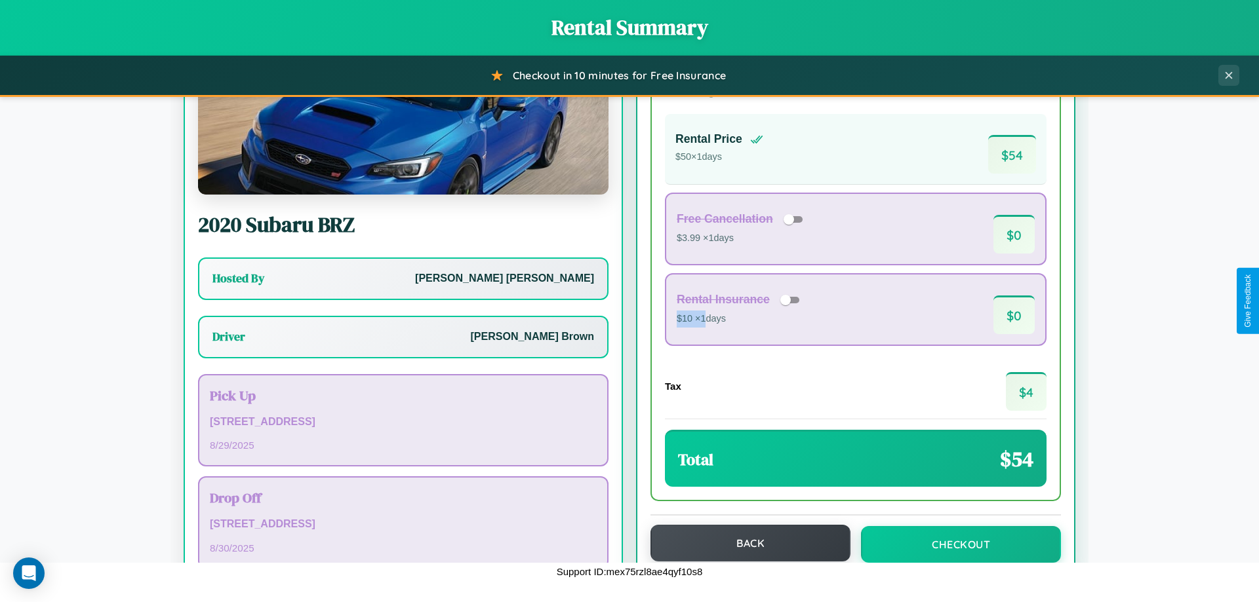
click at [744, 543] on button "Back" at bounding box center [750, 543] width 200 height 37
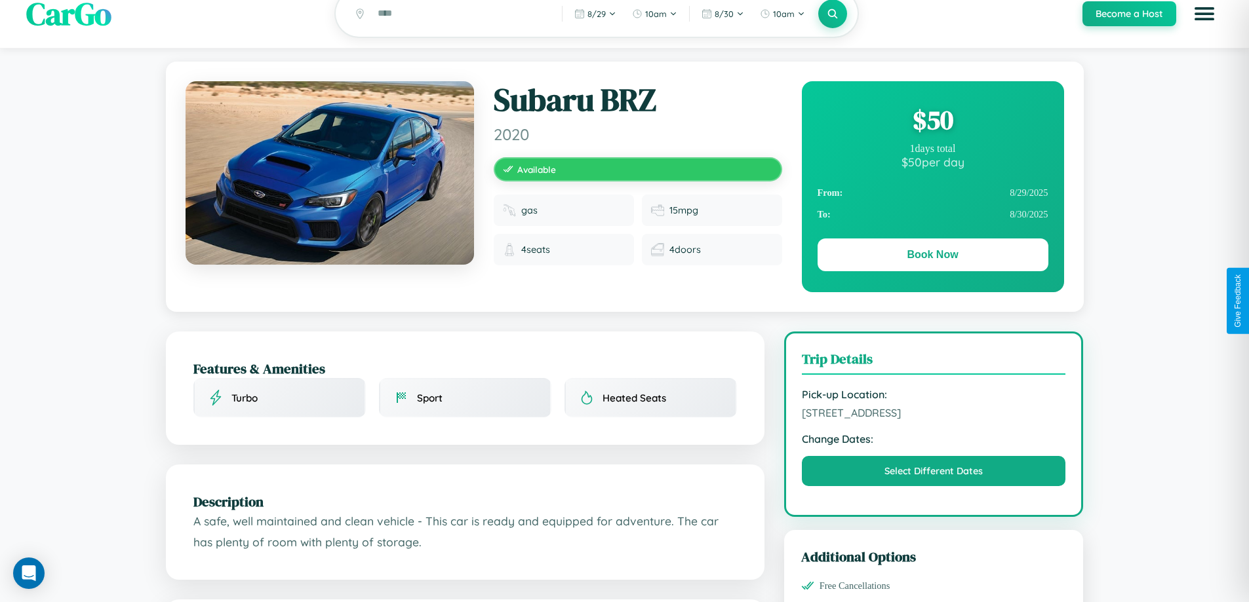
scroll to position [431, 0]
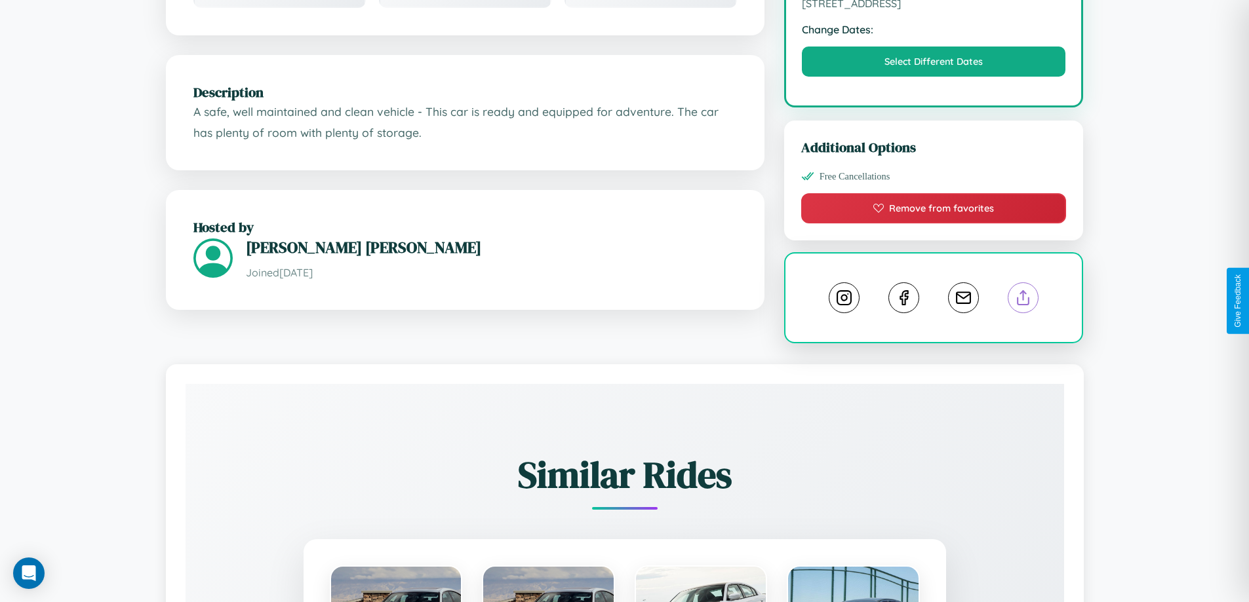
click at [1023, 300] on line at bounding box center [1023, 295] width 0 height 9
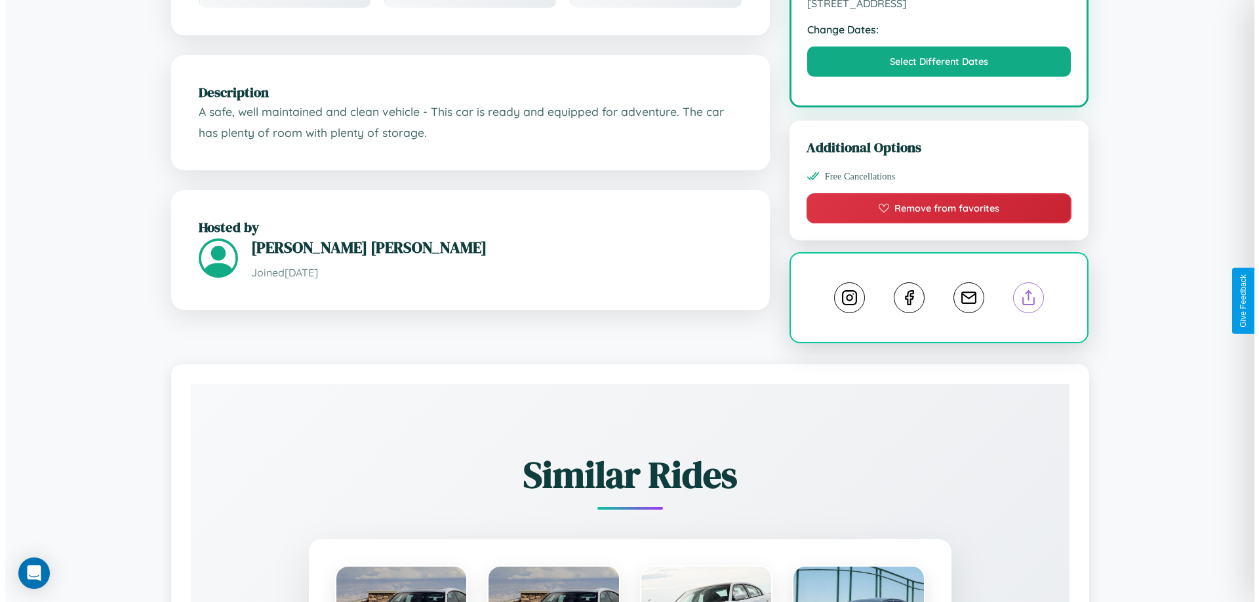
scroll to position [340, 0]
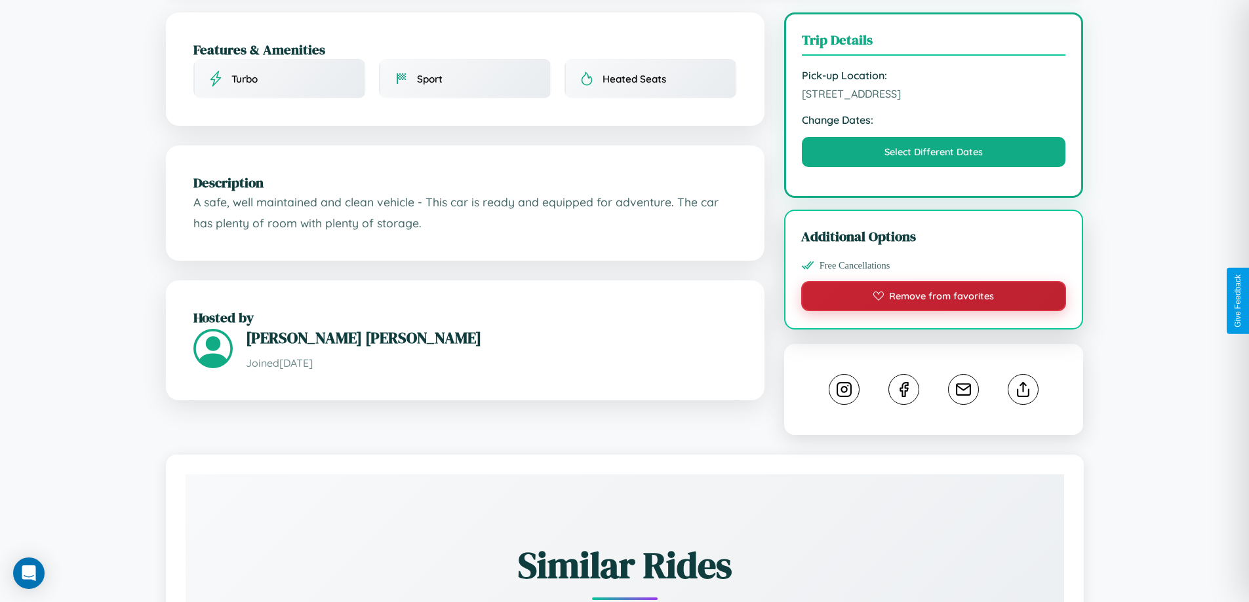
click at [933, 298] on button "Remove from favorites" at bounding box center [933, 296] width 265 height 30
